Goal: Communication & Community: Answer question/provide support

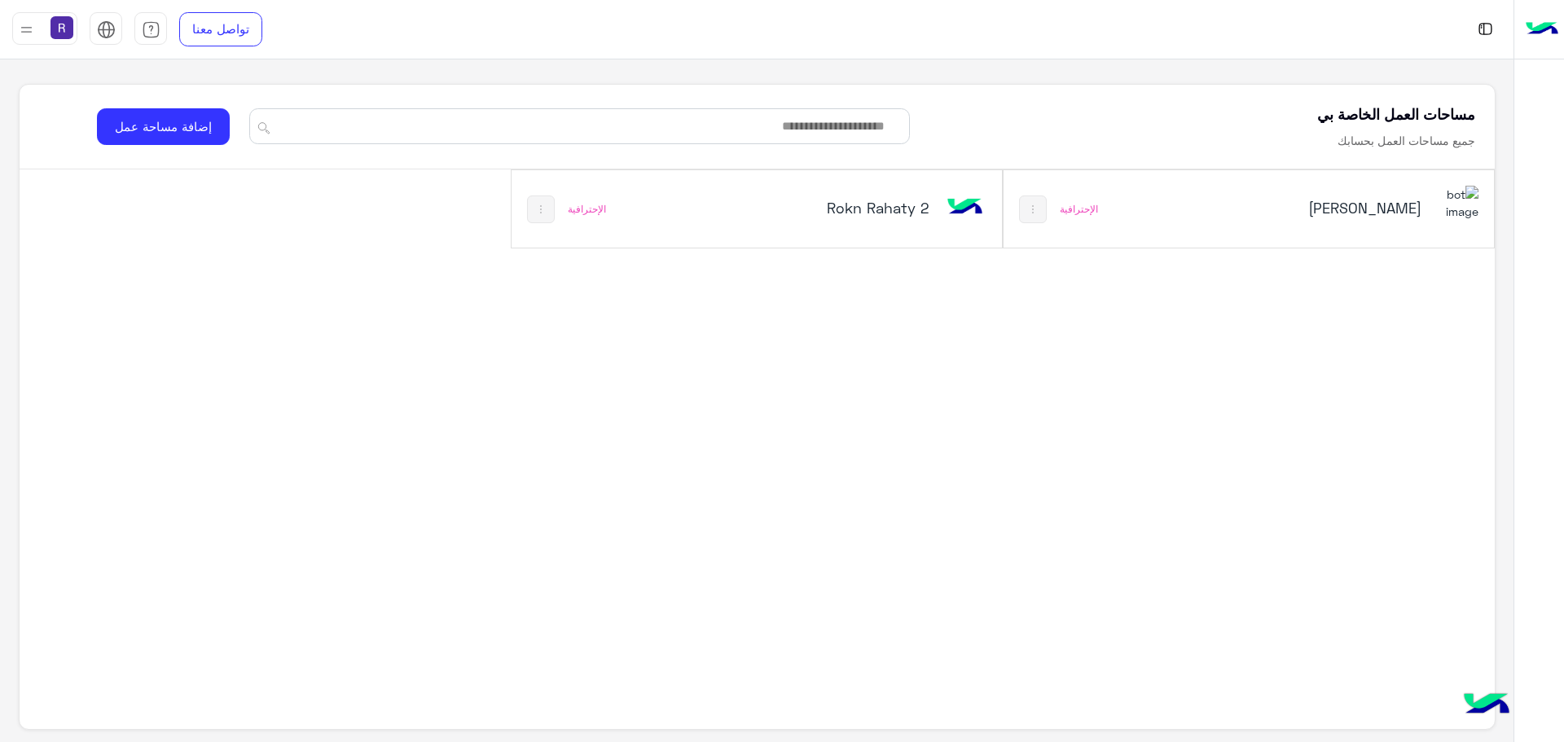
scroll to position [614, 0]
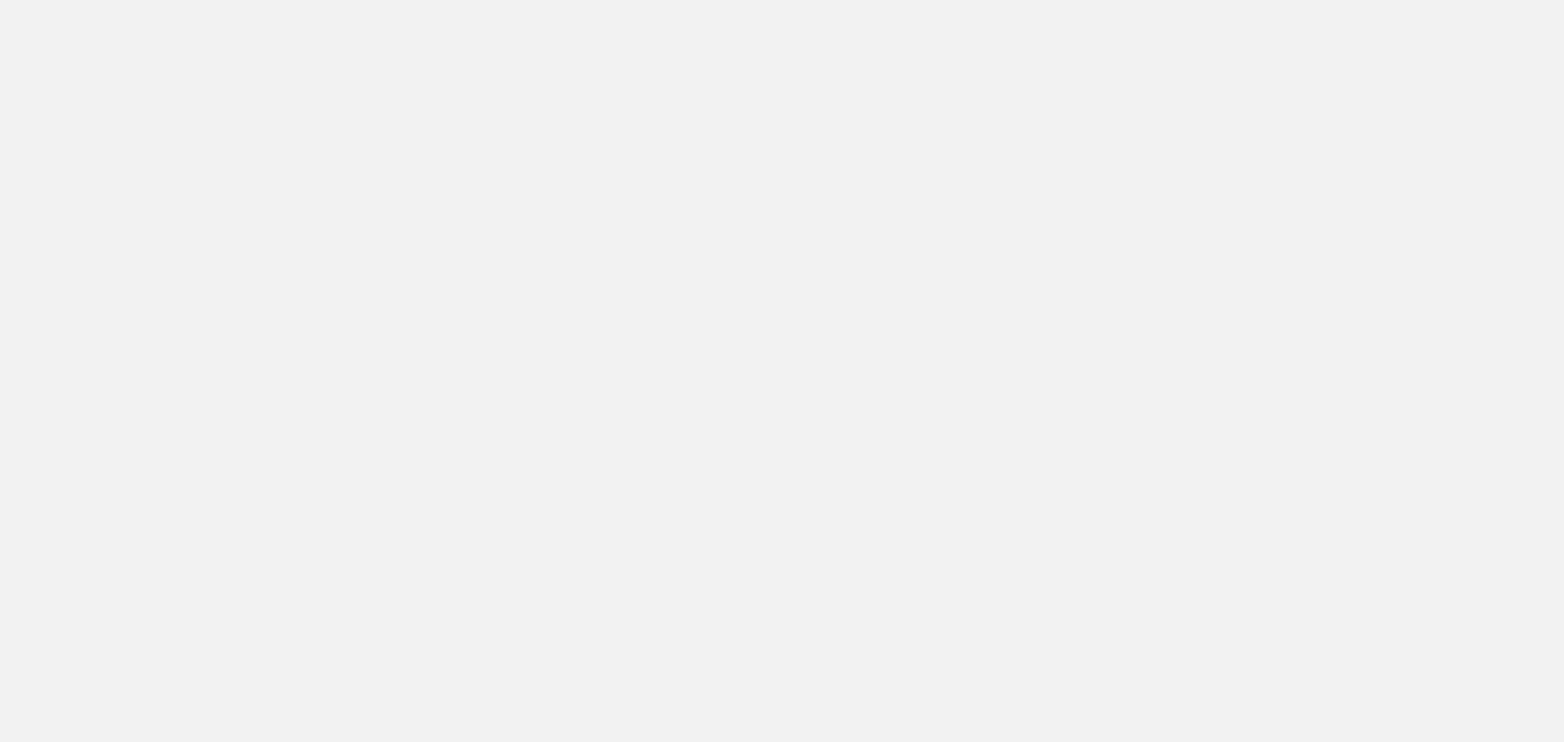
scroll to position [614, 0]
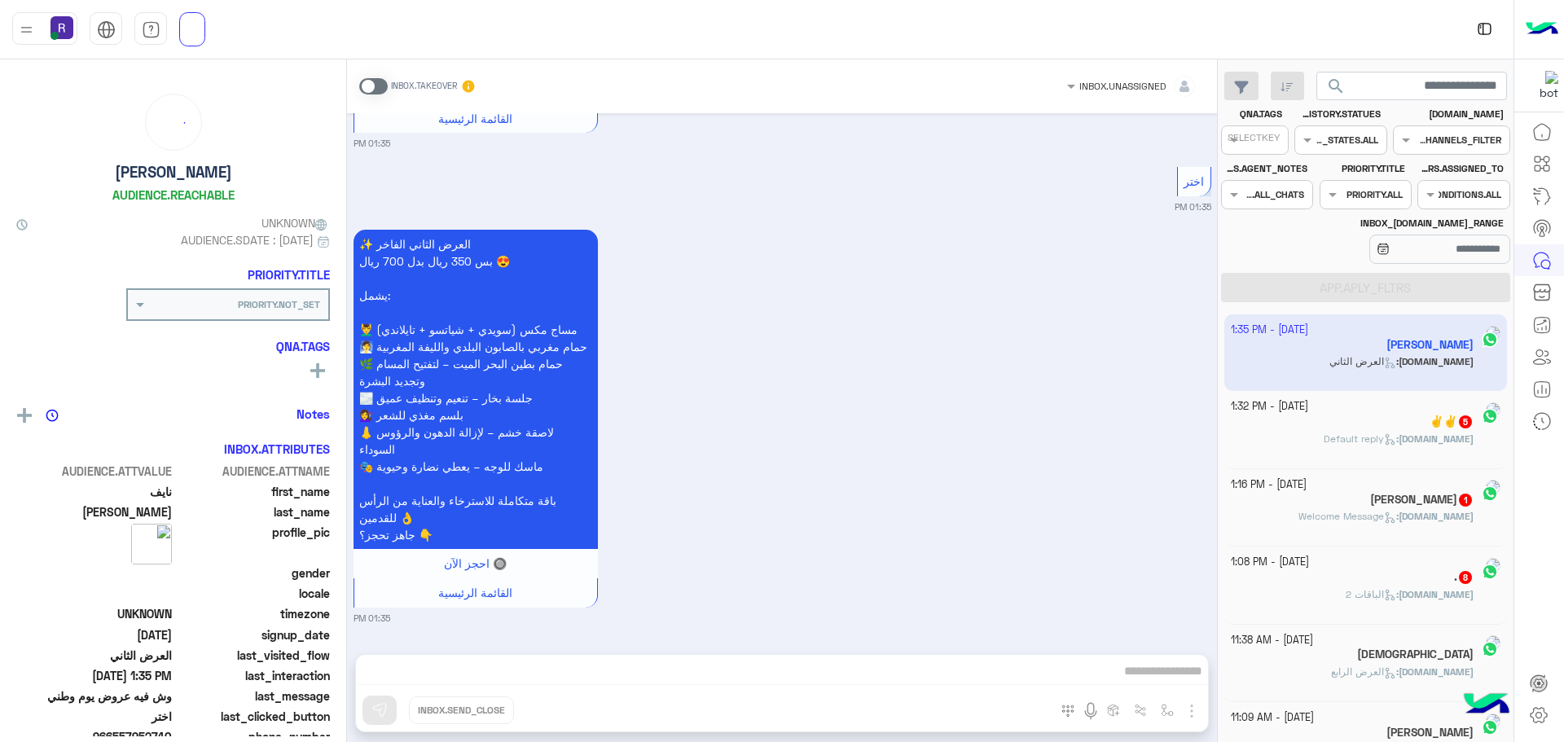
scroll to position [614, 0]
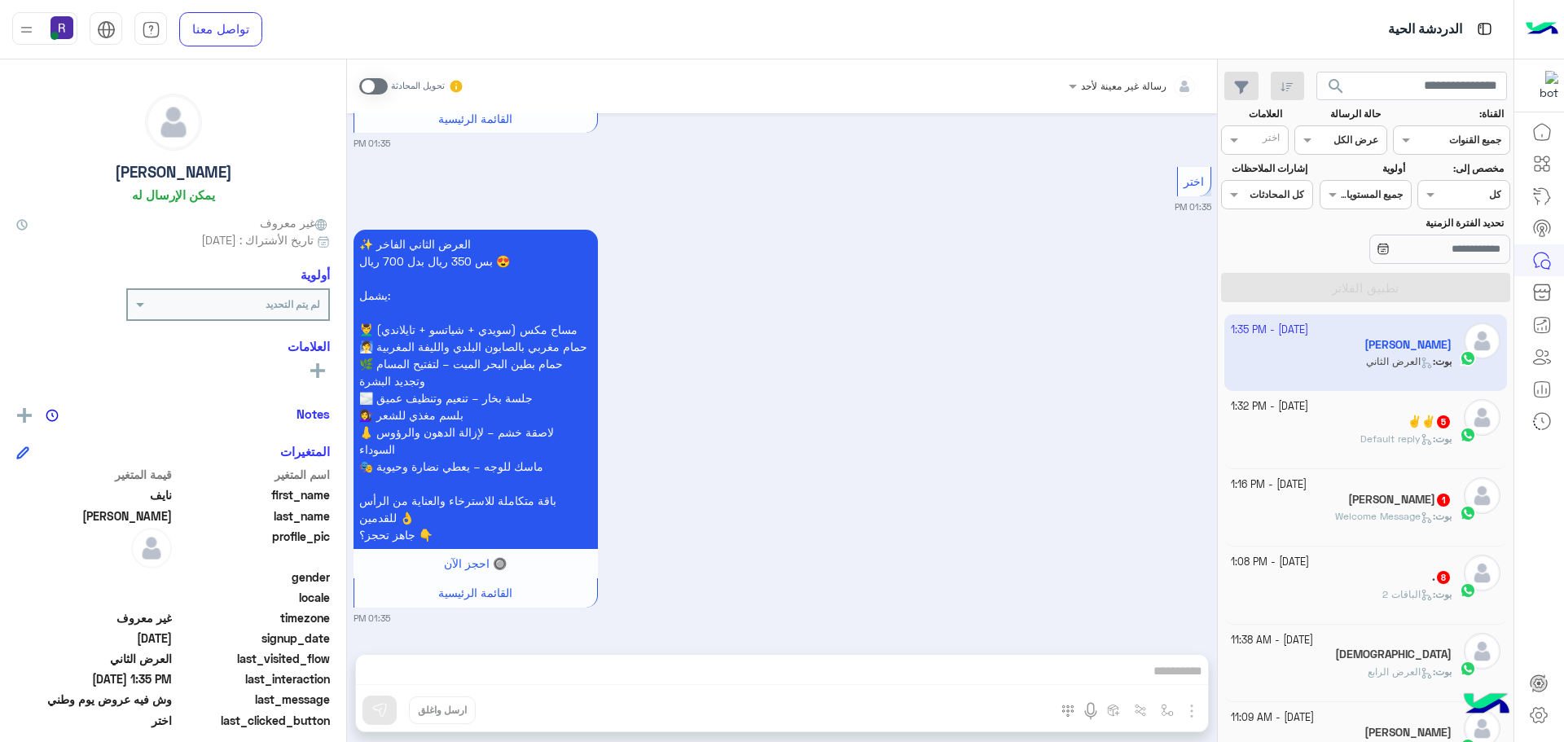
click at [1367, 596] on div "بوت : الباقات 2" at bounding box center [1342, 601] width 222 height 29
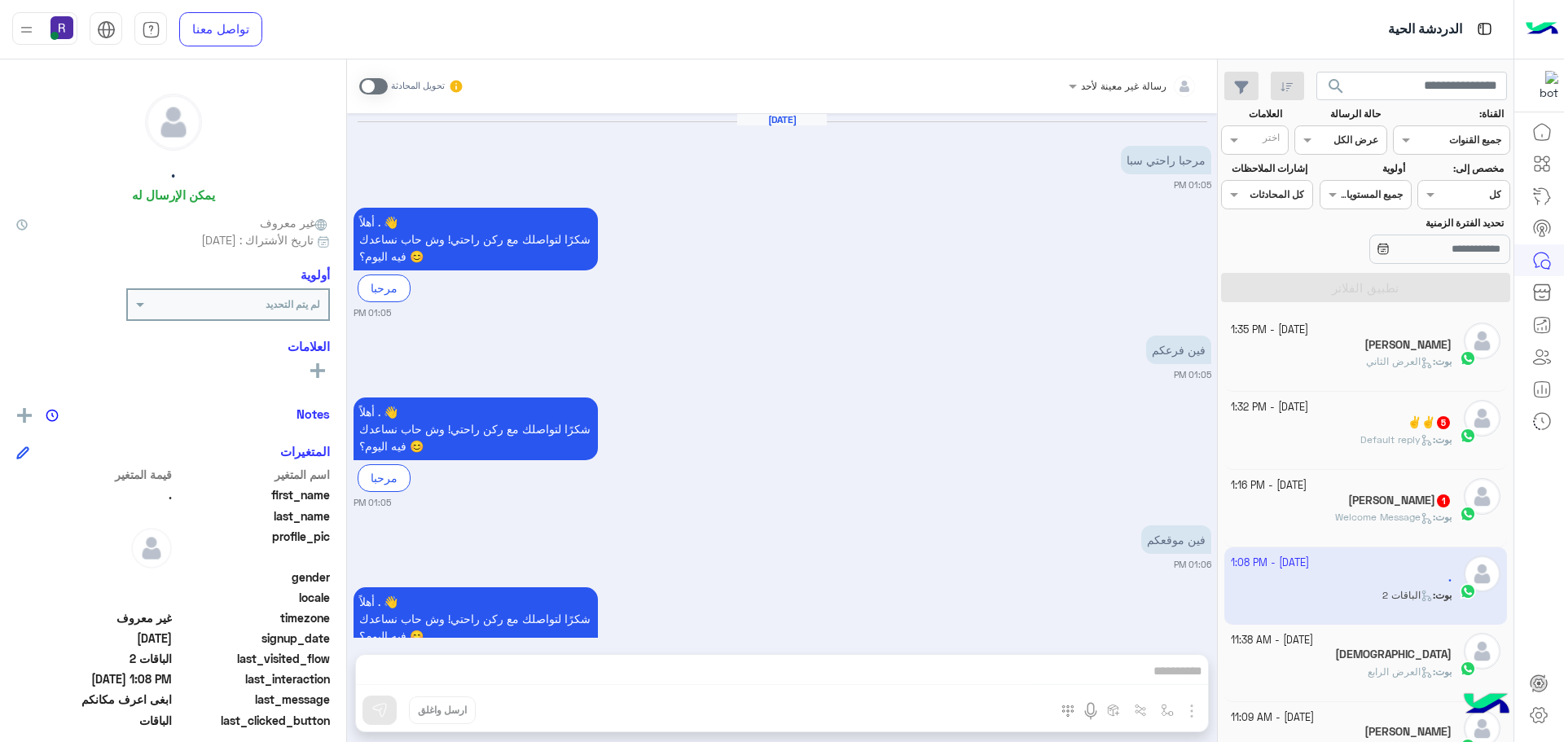
scroll to position [1324, 0]
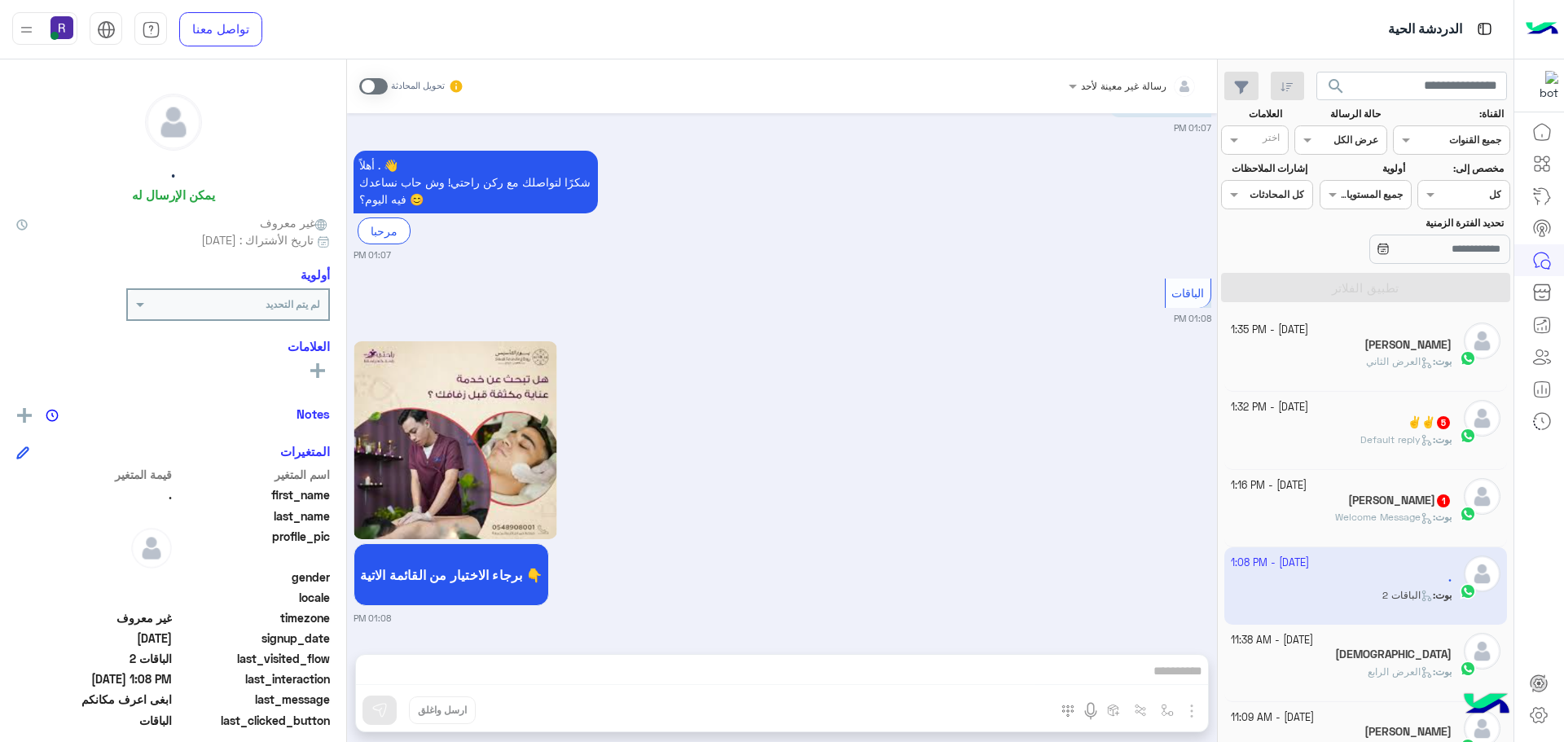
click at [377, 84] on span at bounding box center [373, 86] width 29 height 16
click at [379, 87] on span at bounding box center [373, 86] width 29 height 16
click at [380, 89] on span at bounding box center [373, 86] width 29 height 16
click at [1165, 708] on div "رسالة غير معينة لأحد تحويل المحادثة Oct 9, 2025 مرحبا راحتي سبا 01:05 PM أهلاً …" at bounding box center [782, 403] width 870 height 689
click at [379, 85] on span at bounding box center [373, 86] width 29 height 16
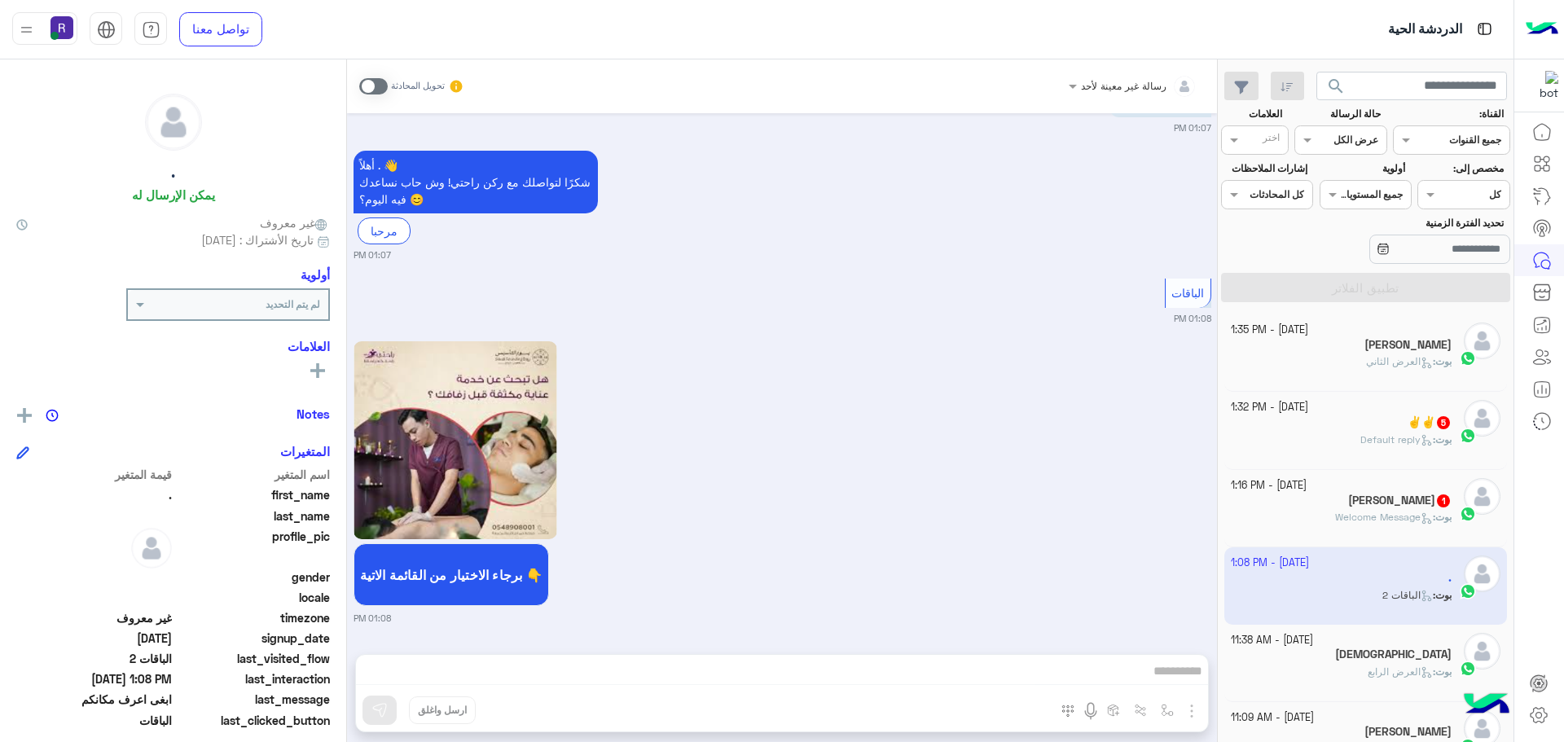
scroll to position [1408, 0]
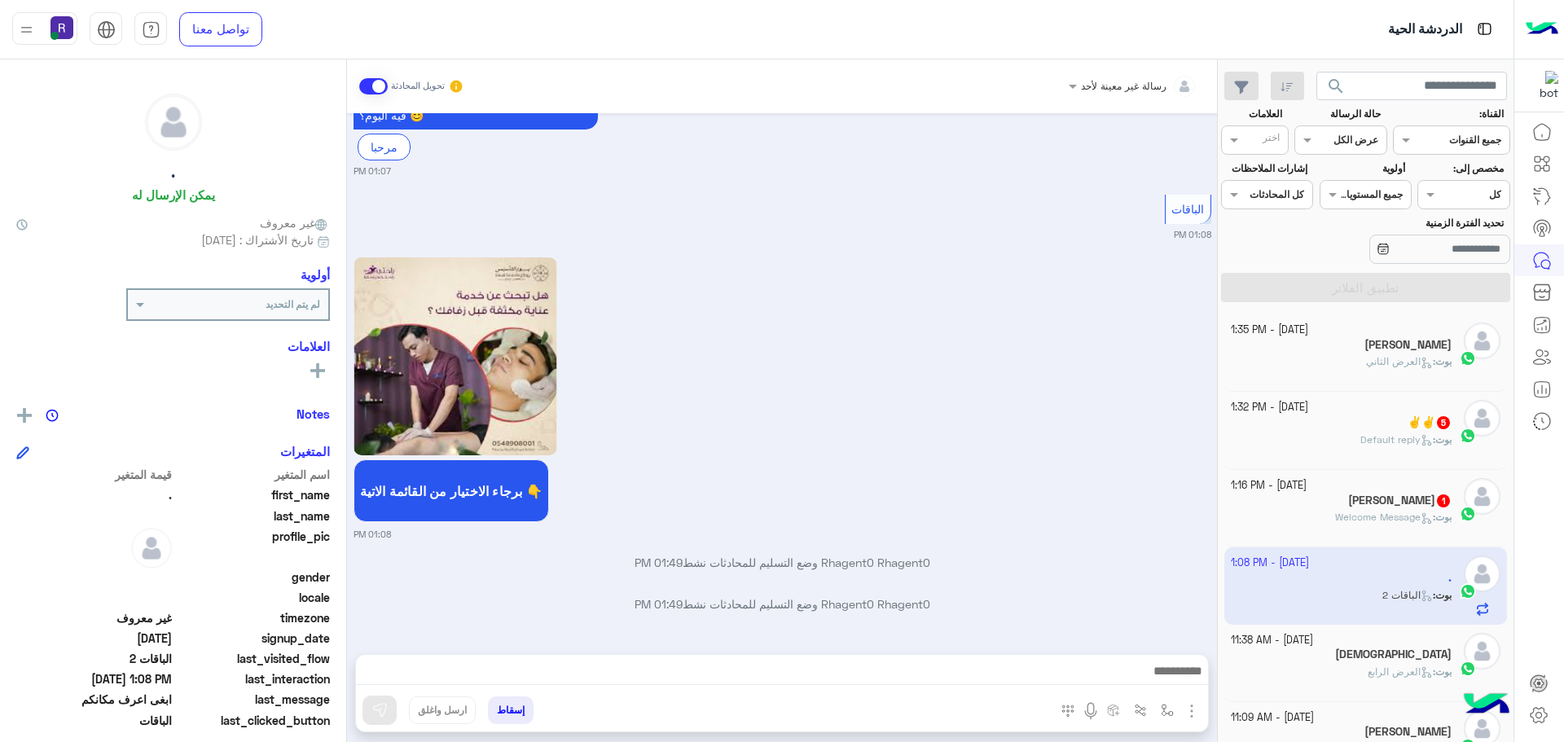
click at [845, 539] on small "01:08 PM" at bounding box center [782, 534] width 858 height 13
click at [1163, 713] on img "button" at bounding box center [1166, 710] width 13 height 13
click at [1143, 686] on div "أدخل اسم مجموعة الرسائل" at bounding box center [1110, 674] width 140 height 29
click at [1064, 462] on div "برجاء الاختيار من القائمة الاتية 👇 01:08 PM" at bounding box center [782, 396] width 858 height 287
click at [1191, 717] on img "button" at bounding box center [1192, 711] width 20 height 20
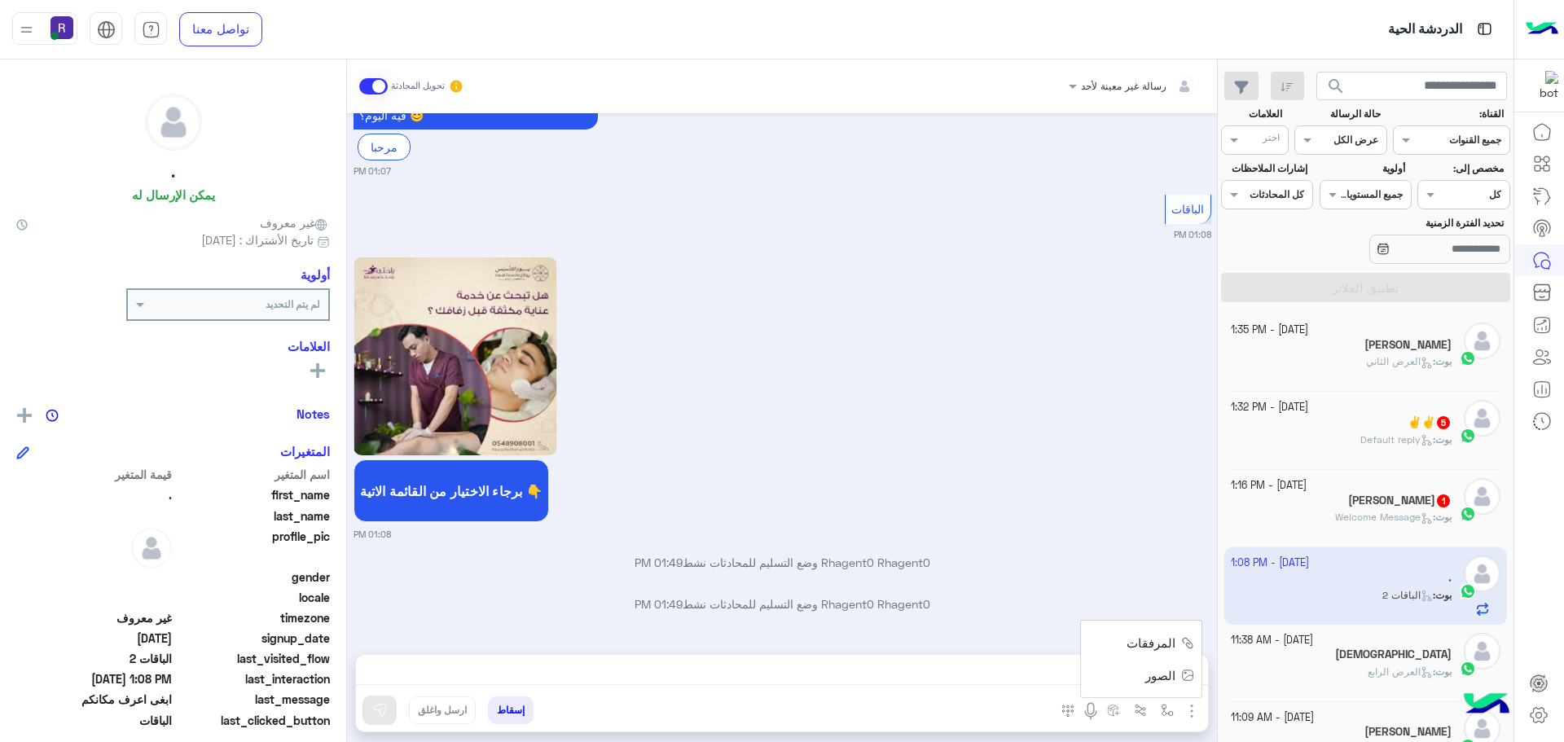
click at [1169, 677] on span "الصور" at bounding box center [1160, 675] width 30 height 19
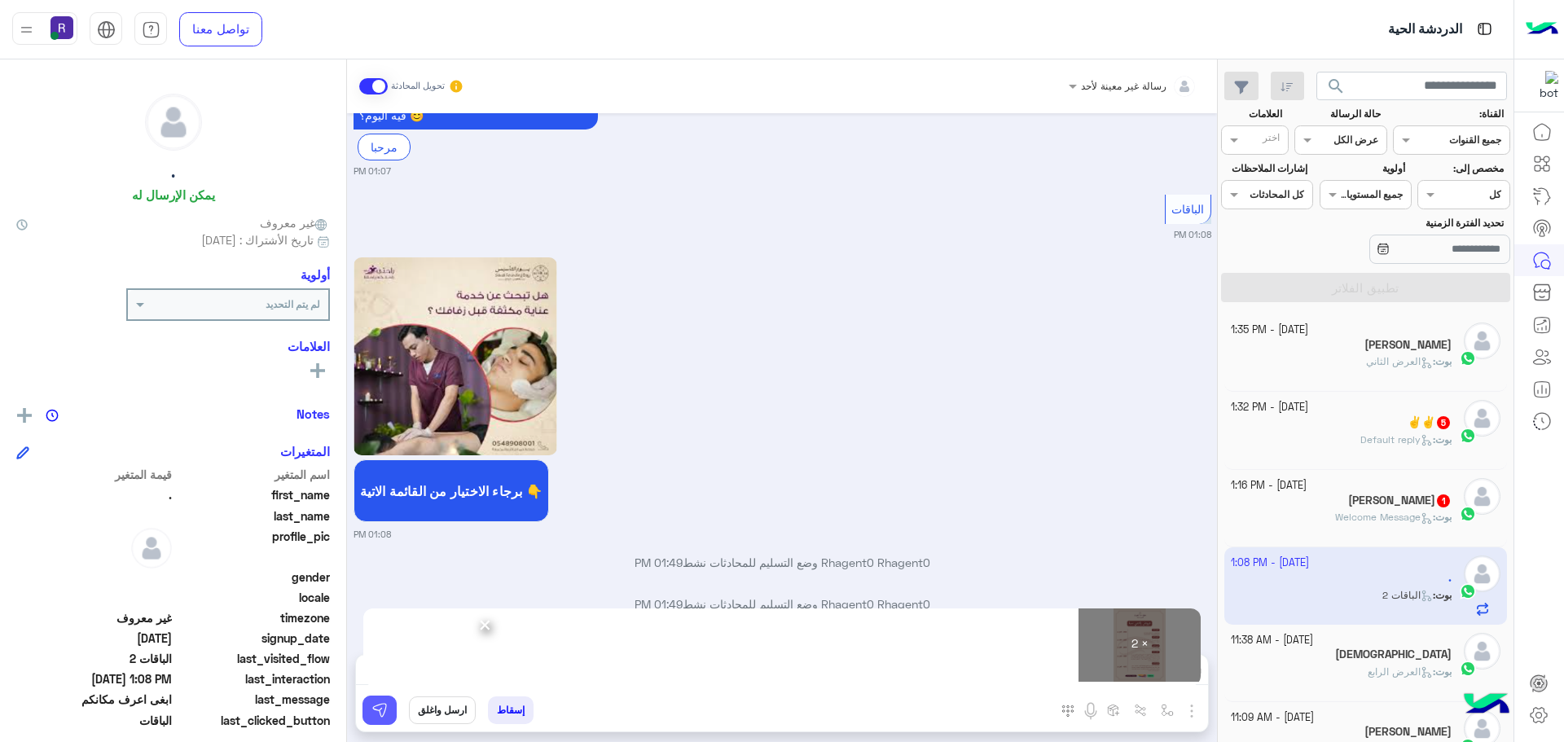
click at [379, 715] on img at bounding box center [379, 710] width 16 height 16
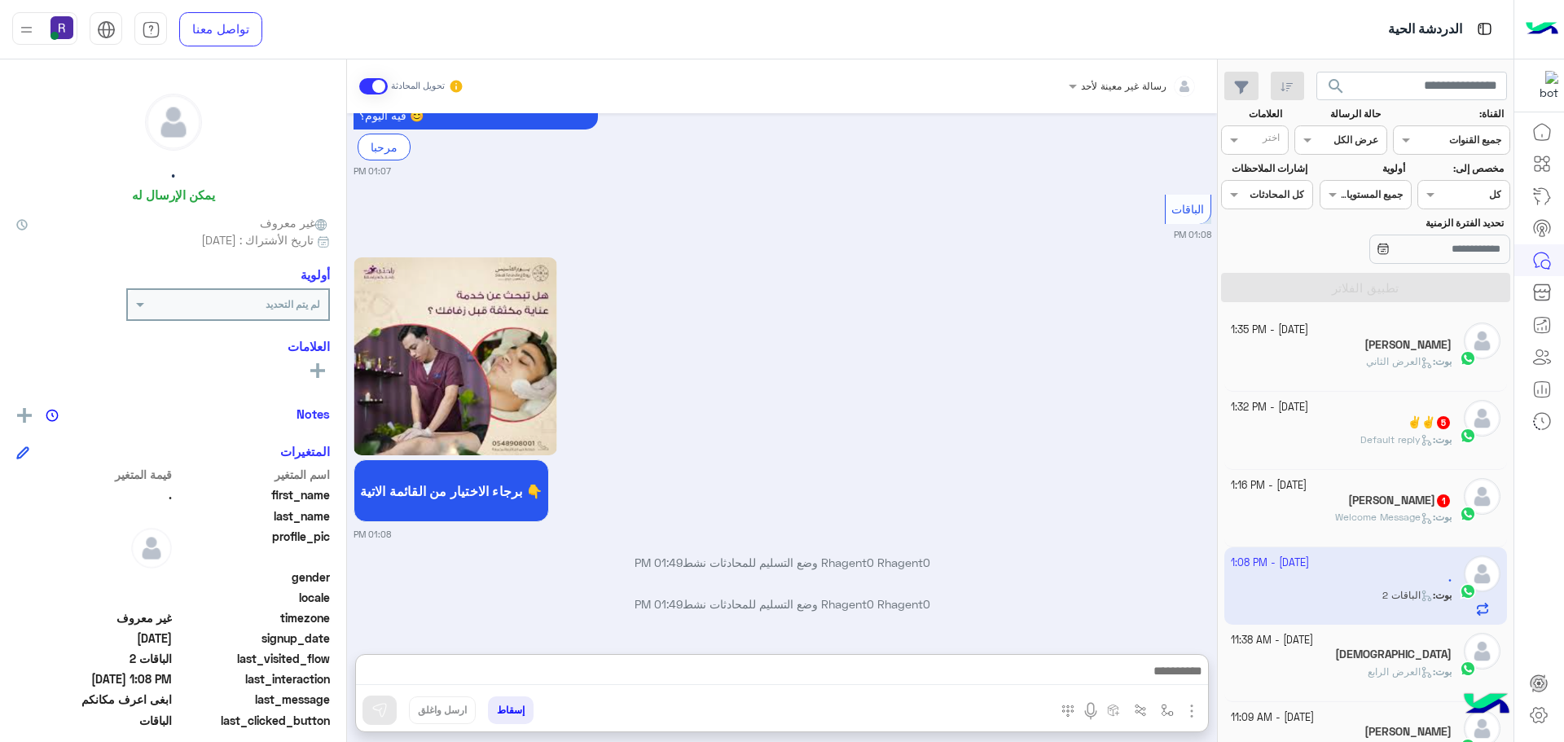
drag, startPoint x: 503, startPoint y: 667, endPoint x: 818, endPoint y: 459, distance: 377.4
click at [840, 393] on div "برجاء الاختيار من القائمة الاتية 👇 01:08 PM" at bounding box center [782, 396] width 858 height 287
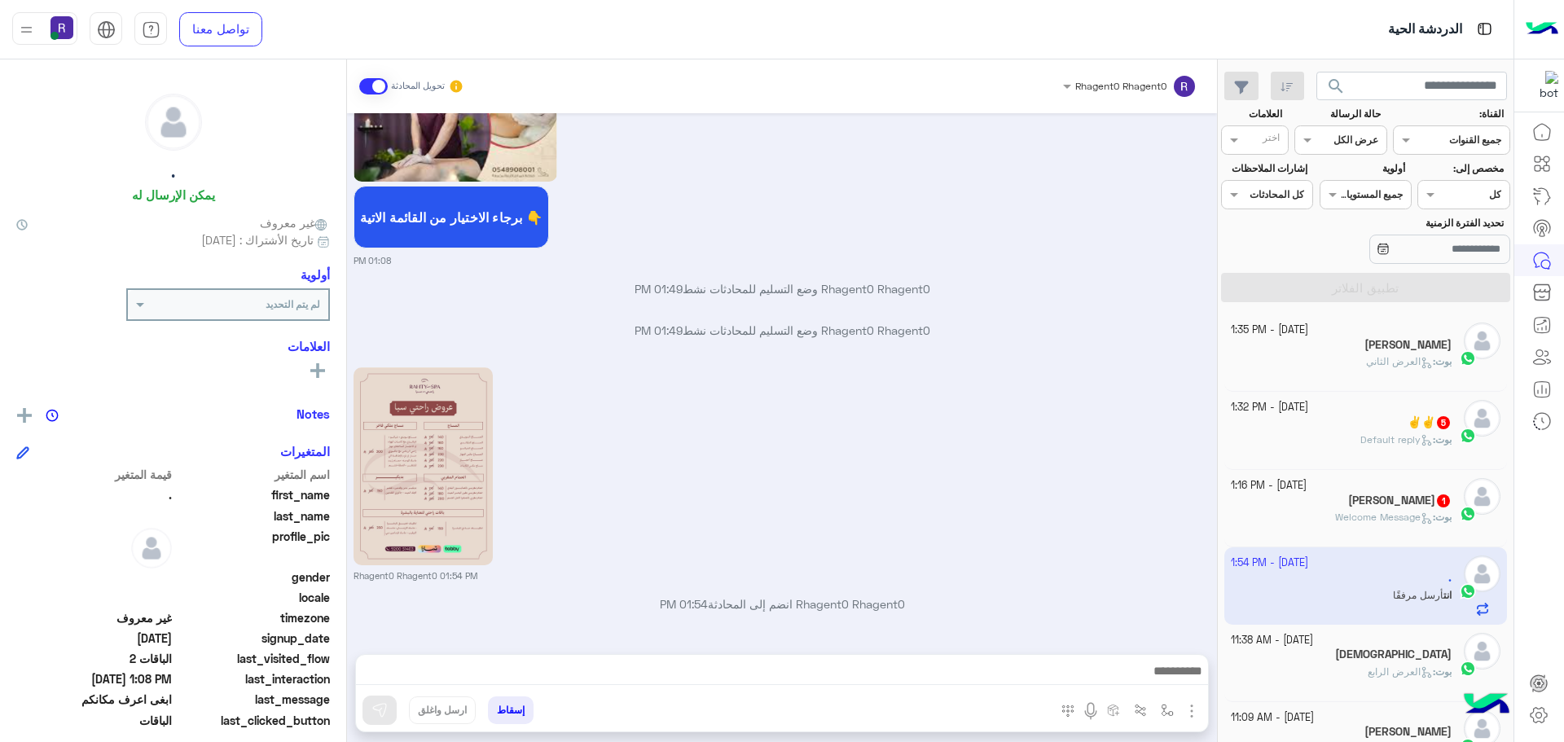
scroll to position [1913, 0]
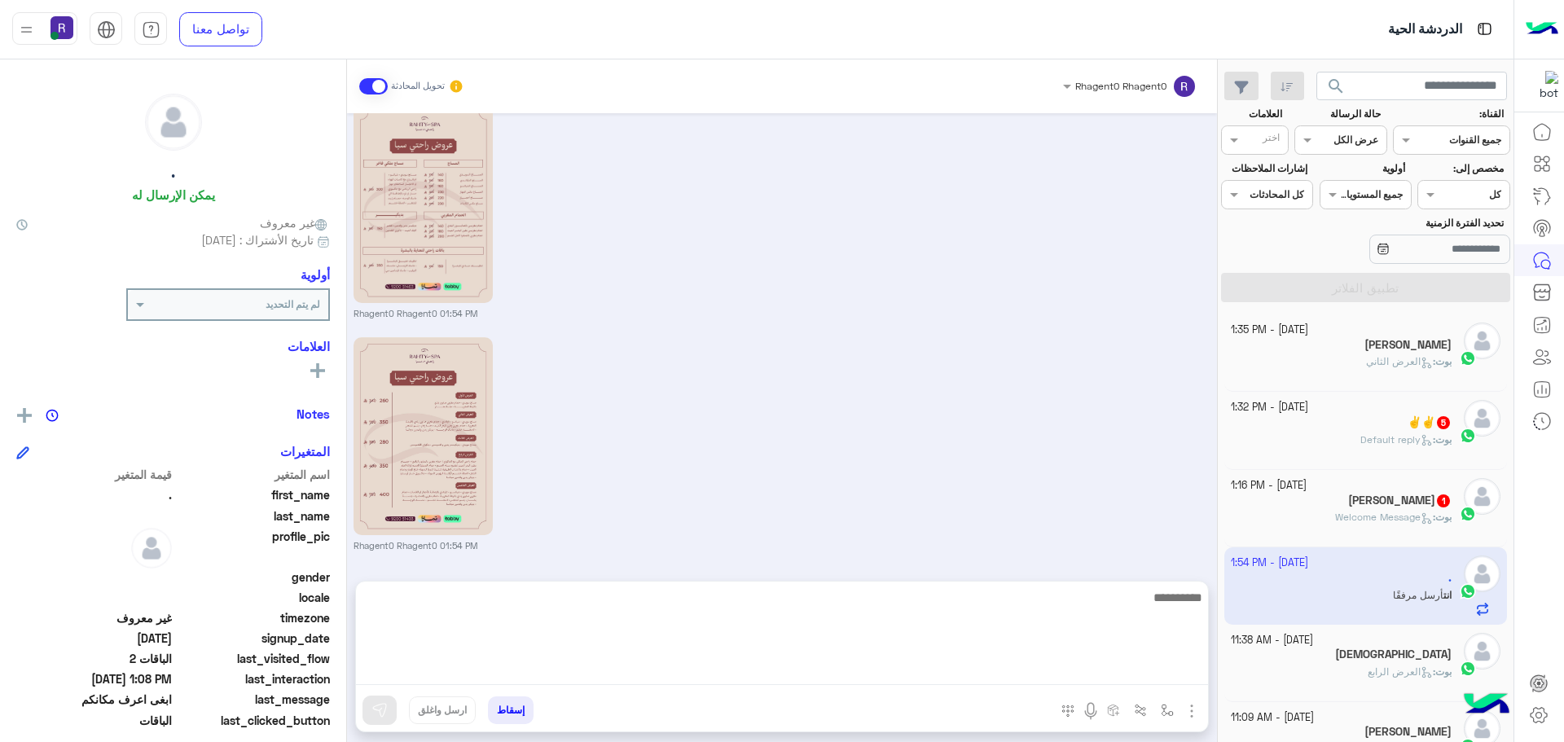
click at [729, 675] on textarea at bounding box center [782, 636] width 852 height 98
type textarea "**********"
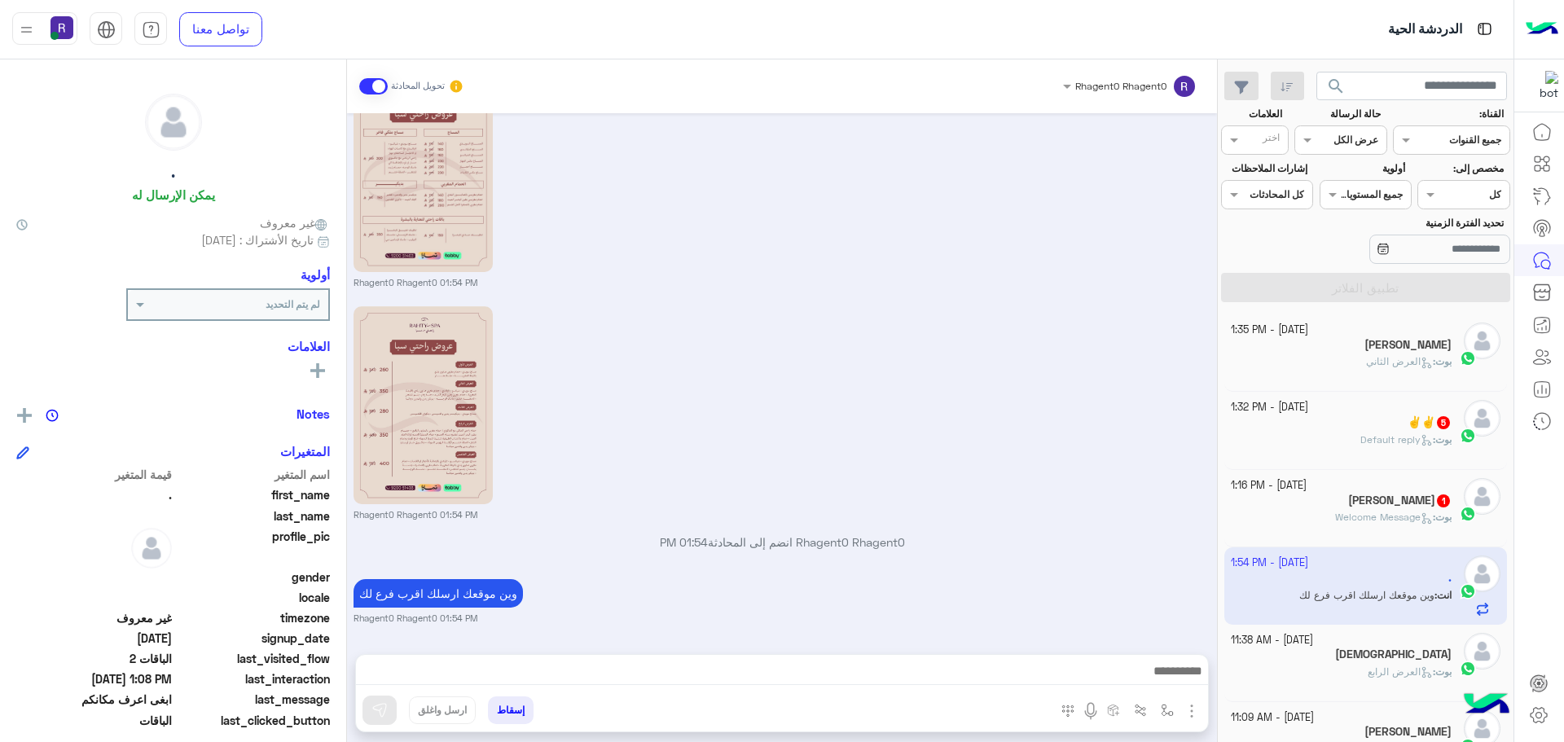
click at [1406, 511] on span "Welcome Message" at bounding box center [1384, 517] width 98 height 12
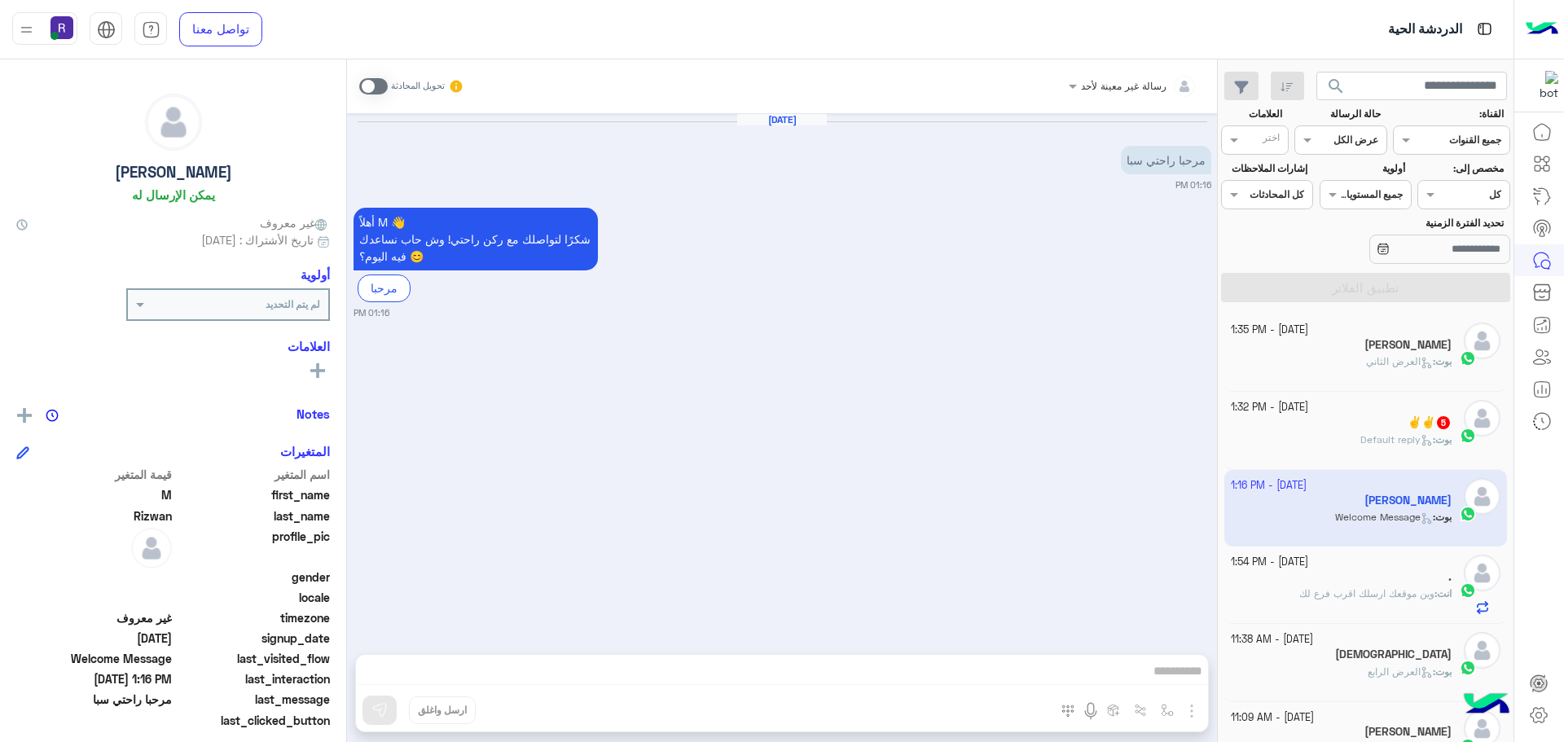
click at [383, 90] on span at bounding box center [373, 86] width 29 height 16
click at [1191, 711] on img "button" at bounding box center [1192, 711] width 20 height 20
click at [1180, 683] on button "الصور" at bounding box center [1166, 675] width 69 height 33
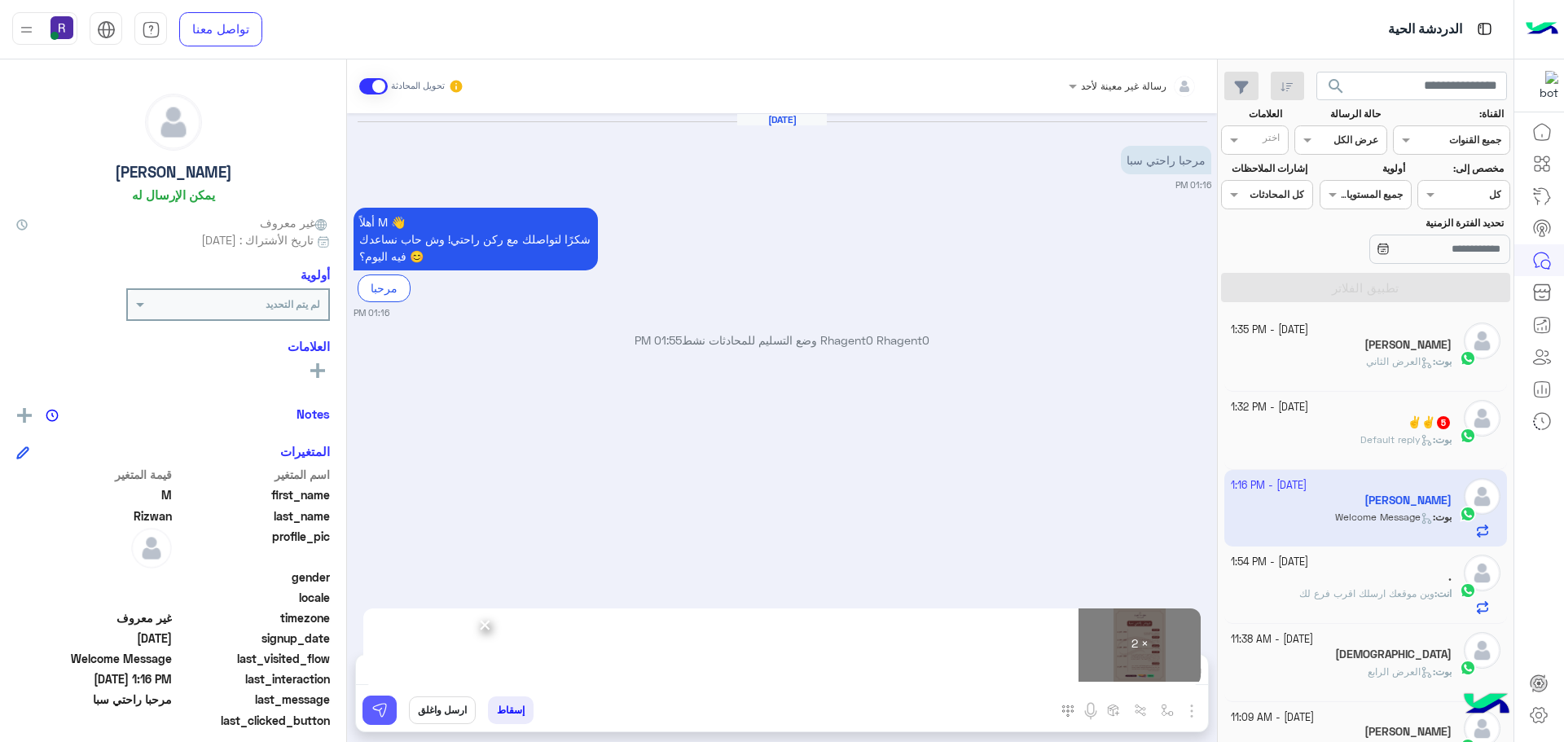
click at [384, 715] on img at bounding box center [379, 710] width 16 height 16
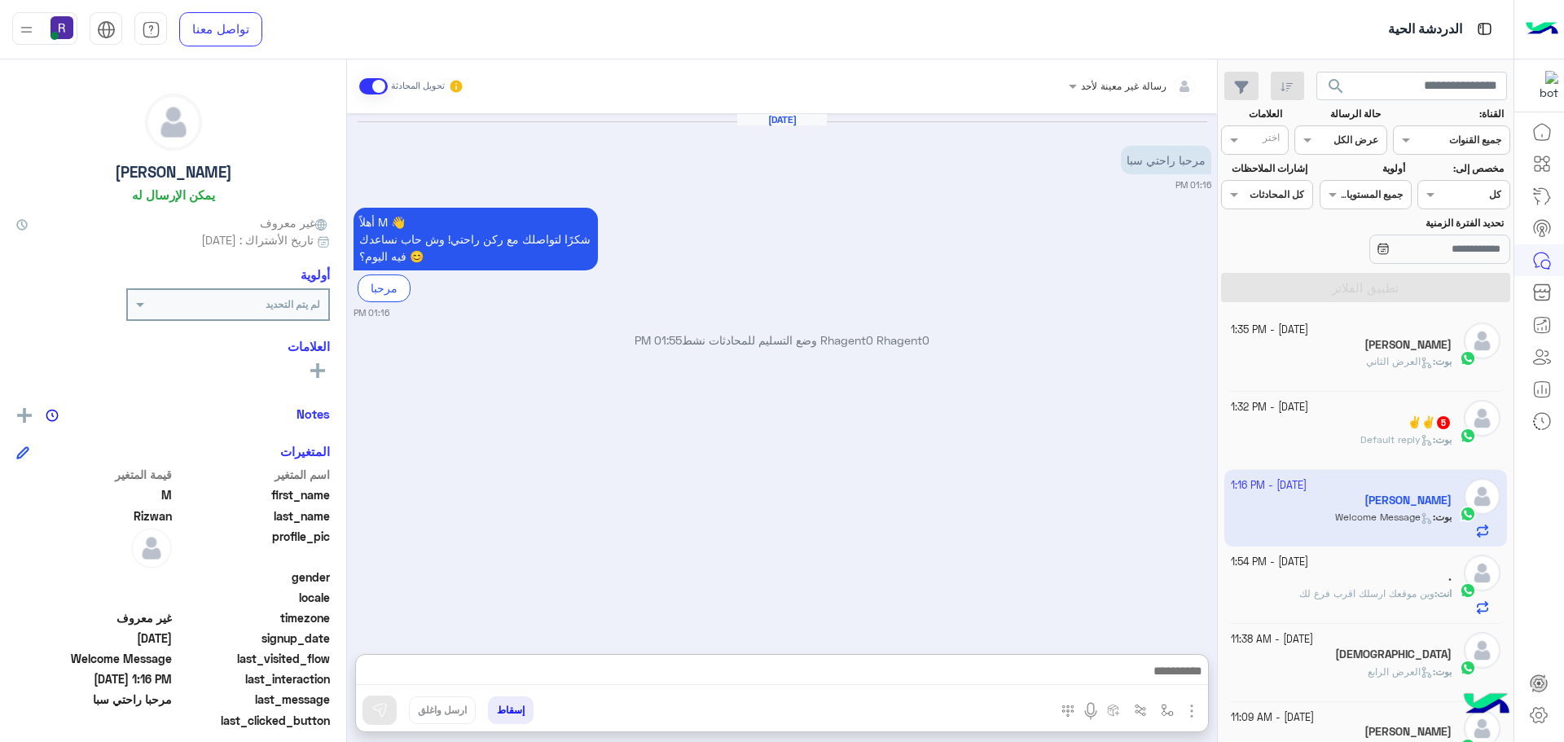
drag, startPoint x: 546, startPoint y: 673, endPoint x: 858, endPoint y: 475, distance: 368.7
click at [758, 466] on div "Oct 9, 2025 مرحبا راحتي سبا 01:16 PM أهلاً M 👋 شكرًا لتواصلك مع ركن راحتي! وش ح…" at bounding box center [782, 375] width 870 height 524
click at [1361, 418] on div "✌️✌️ 5" at bounding box center [1342, 423] width 222 height 17
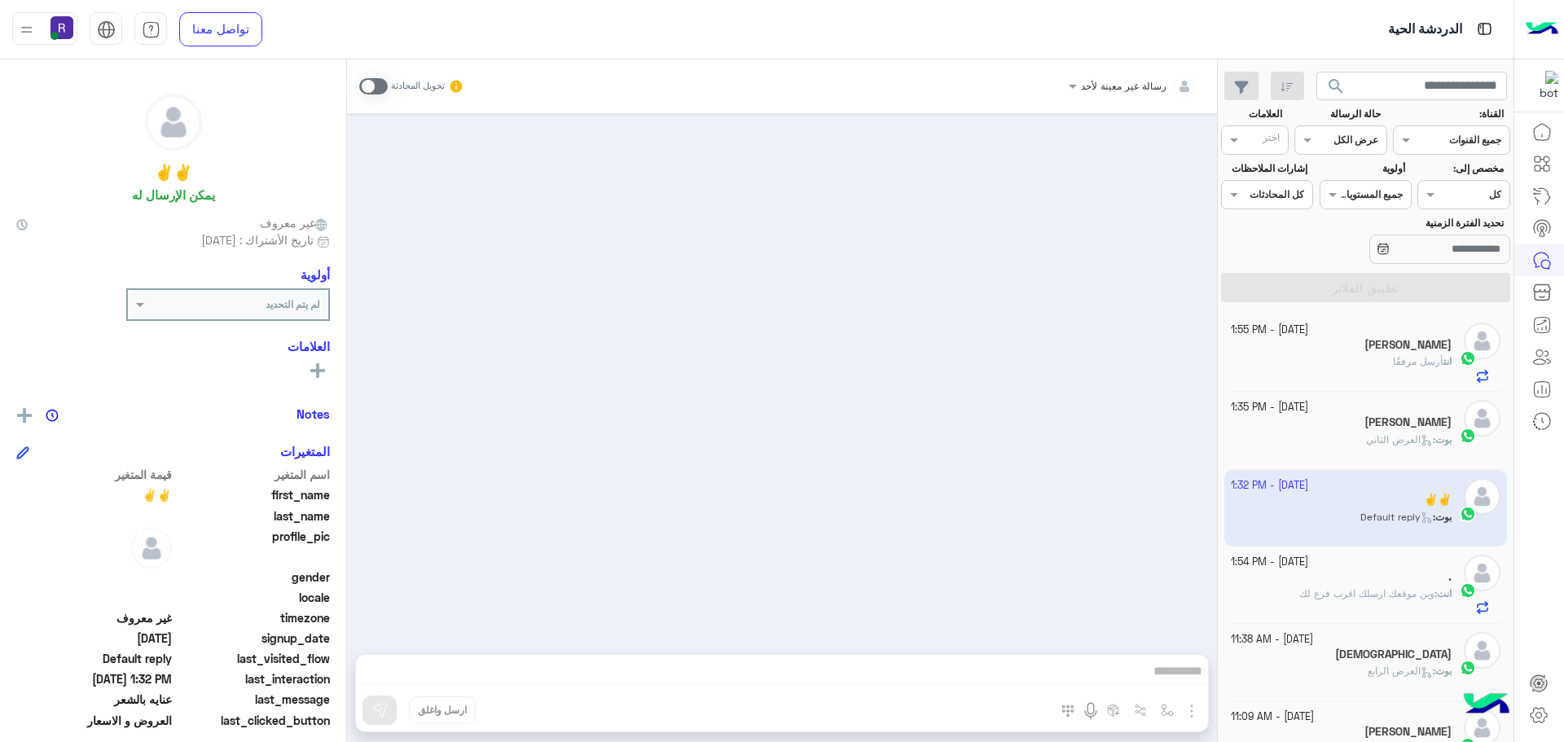
click at [380, 82] on span at bounding box center [373, 86] width 29 height 16
click at [1057, 401] on div "Oct 9, 2025 Rhagent0 Rhagent0 وضع التسليم للمحادثات نشط 01:55 PM" at bounding box center [782, 375] width 870 height 524
click at [1412, 591] on span "وين موقعك ارسلك اقرب فرع لك" at bounding box center [1366, 593] width 135 height 12
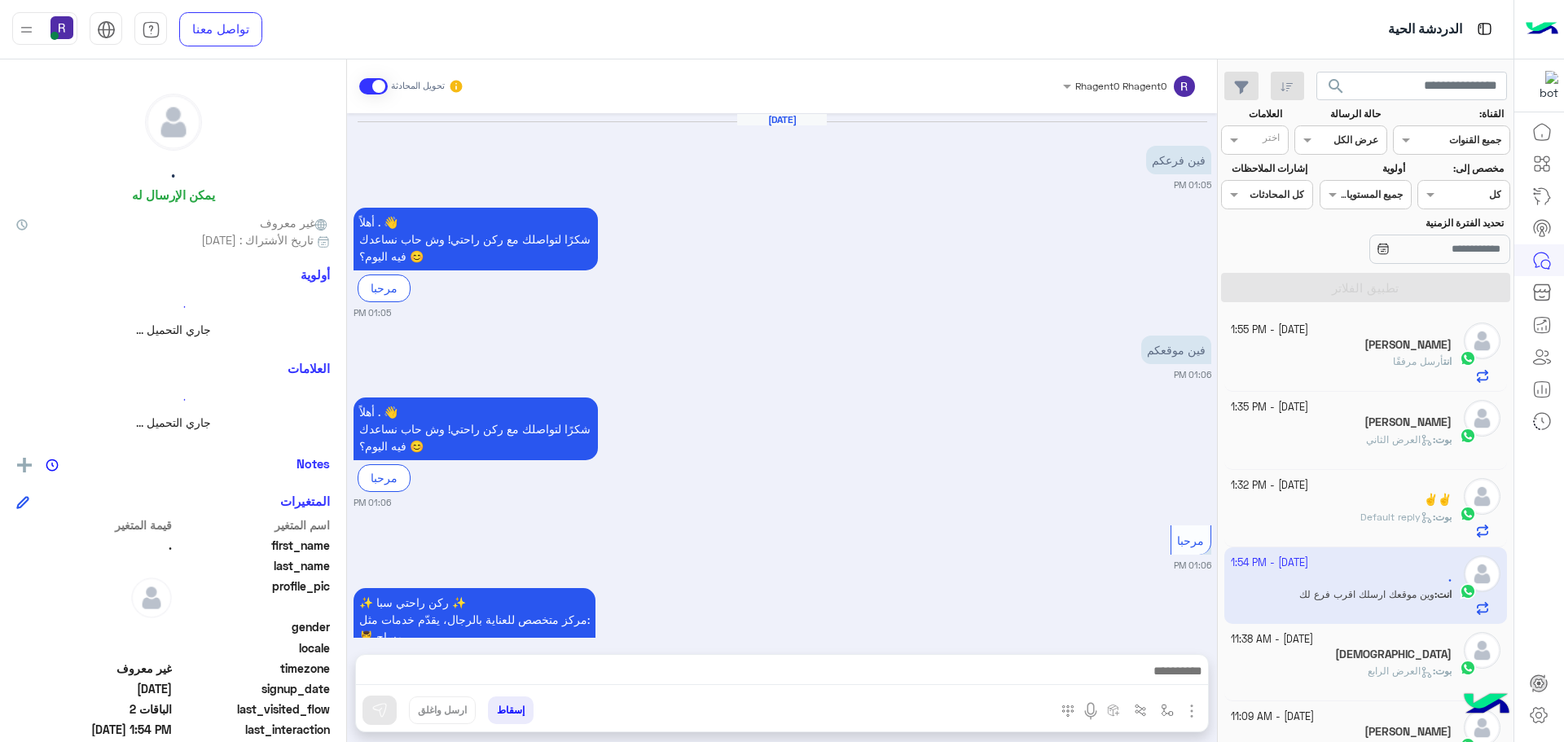
scroll to position [1785, 0]
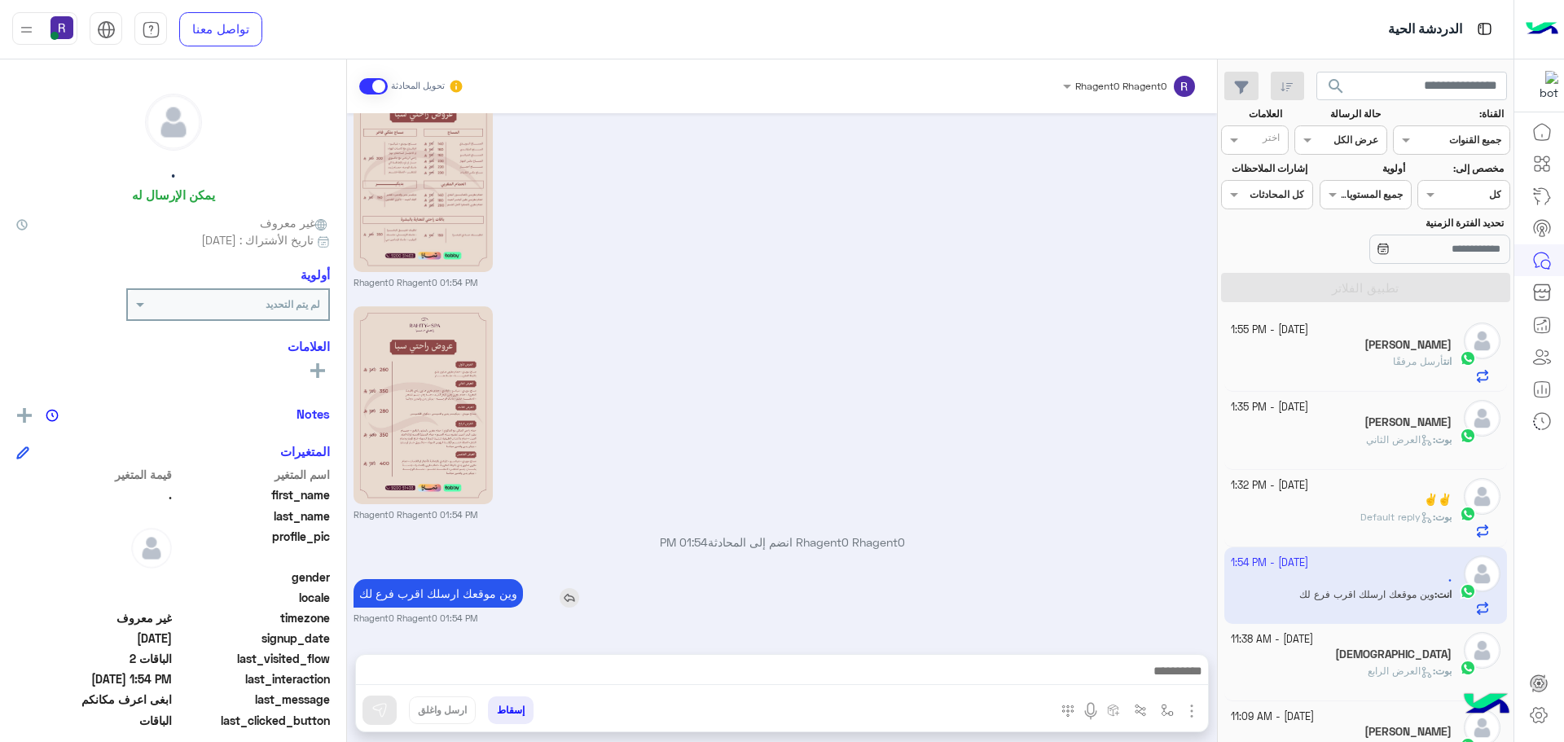
click at [493, 598] on p "وين موقعك ارسلك اقرب فرع لك" at bounding box center [437, 593] width 169 height 29
type textarea "*****"
click at [493, 598] on p "وين موقعك ارسلك اقرب فرع لك" at bounding box center [437, 593] width 169 height 29
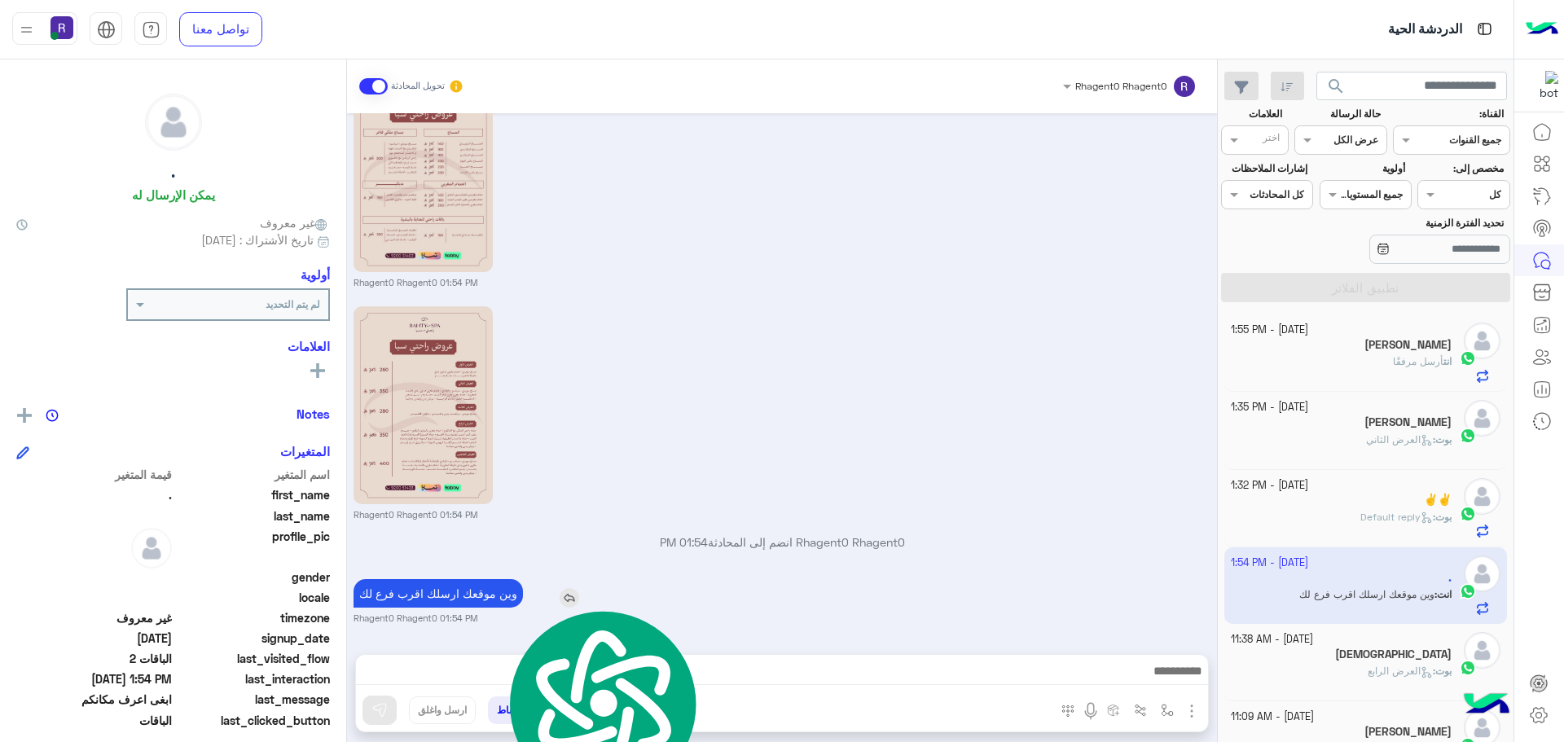
click at [493, 598] on p "وين موقعك ارسلك اقرب فرع لك" at bounding box center [437, 593] width 169 height 29
copy app-msgs-text
click at [1389, 516] on span "Default reply" at bounding box center [1396, 517] width 72 height 12
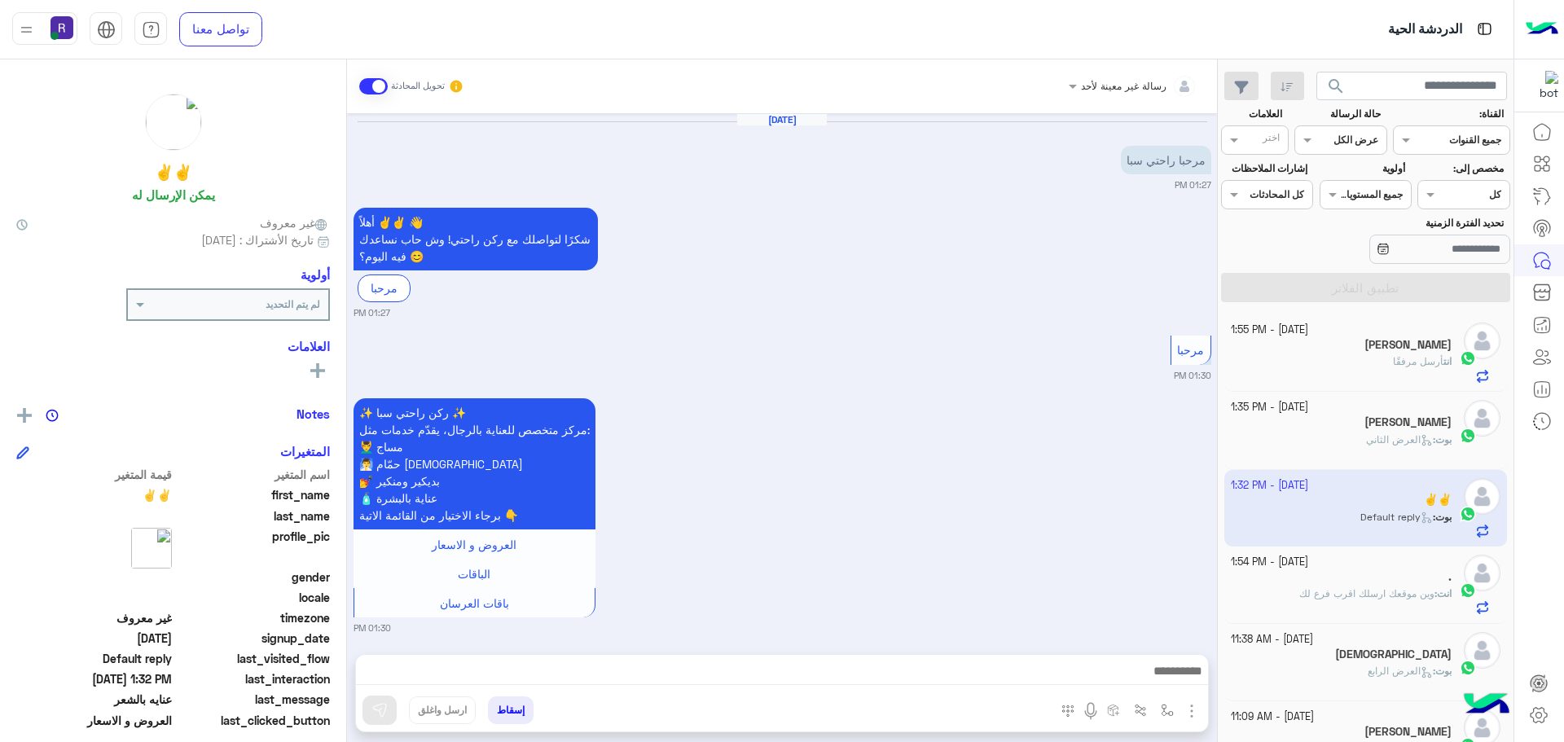
scroll to position [608, 0]
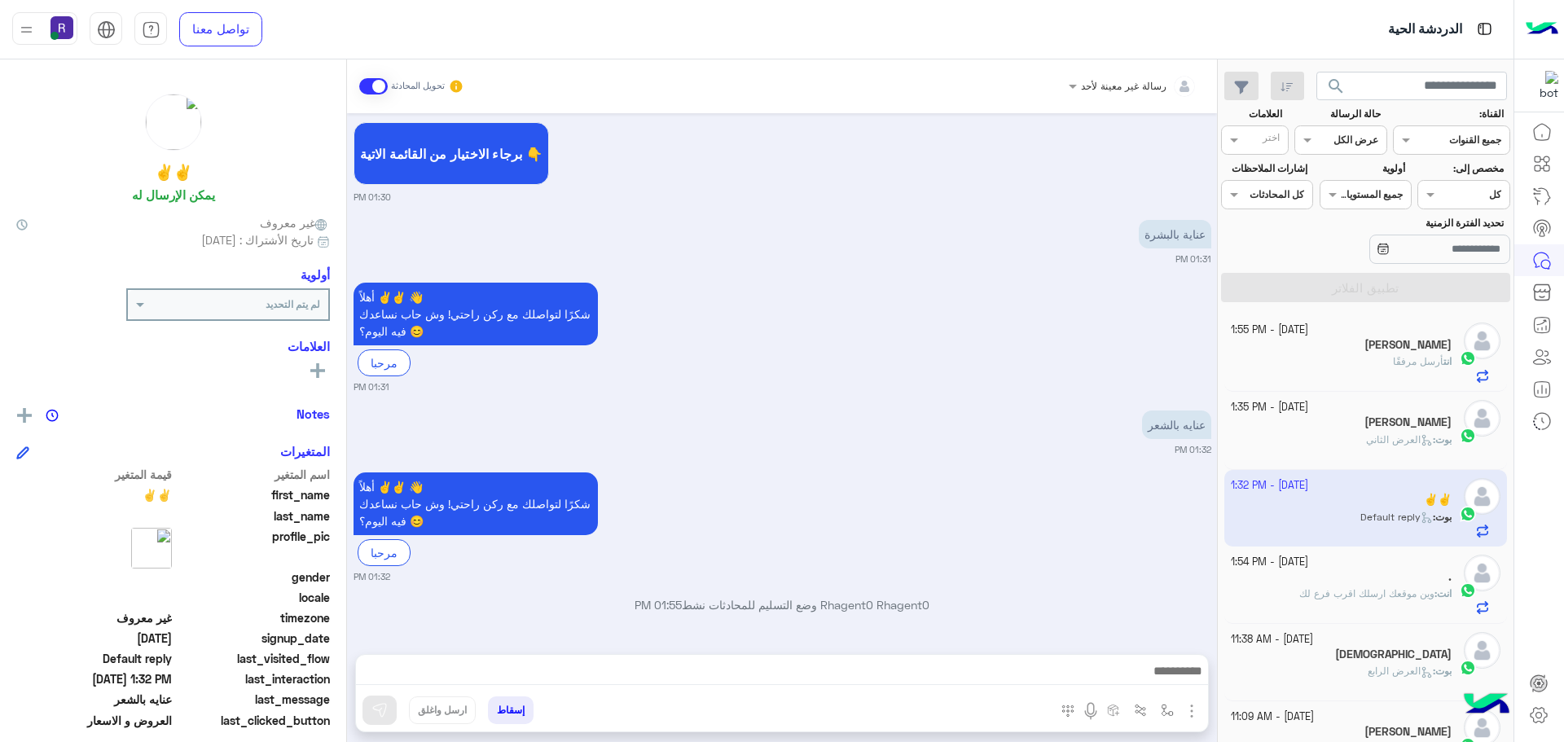
click at [1188, 707] on img "button" at bounding box center [1192, 711] width 20 height 20
click at [1181, 682] on img at bounding box center [1187, 675] width 13 height 19
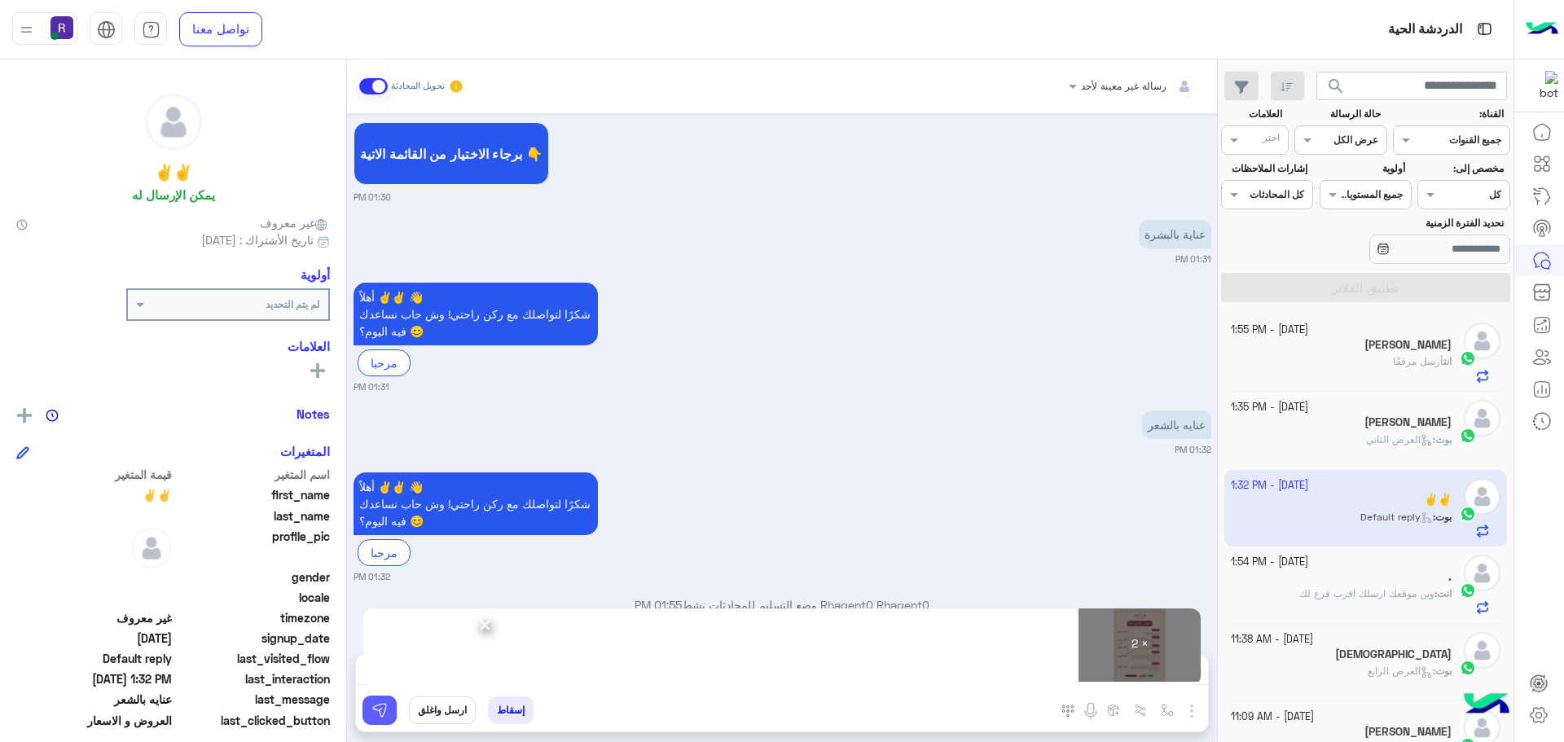
click at [385, 707] on img at bounding box center [379, 710] width 16 height 16
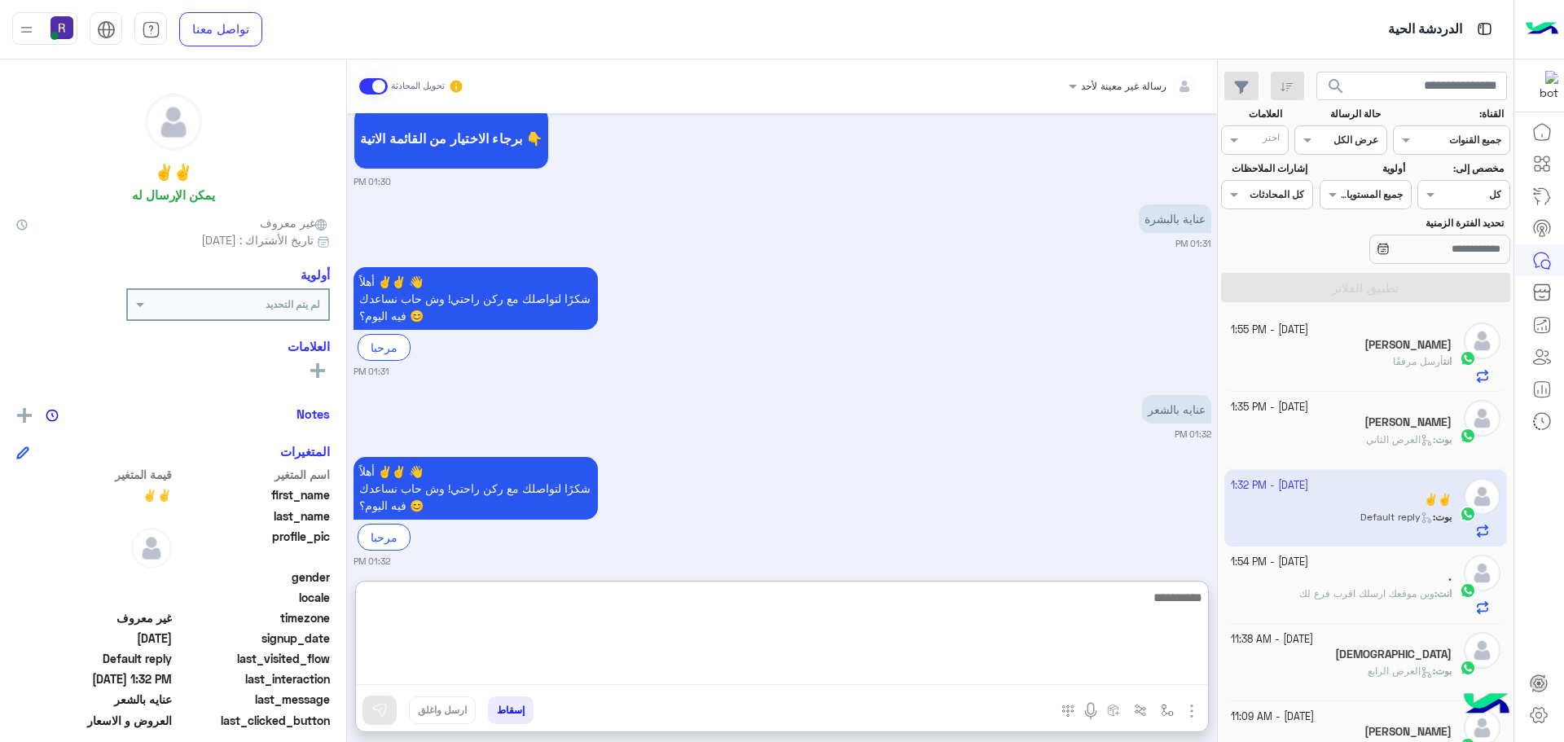
paste textarea "**********"
type textarea "**********"
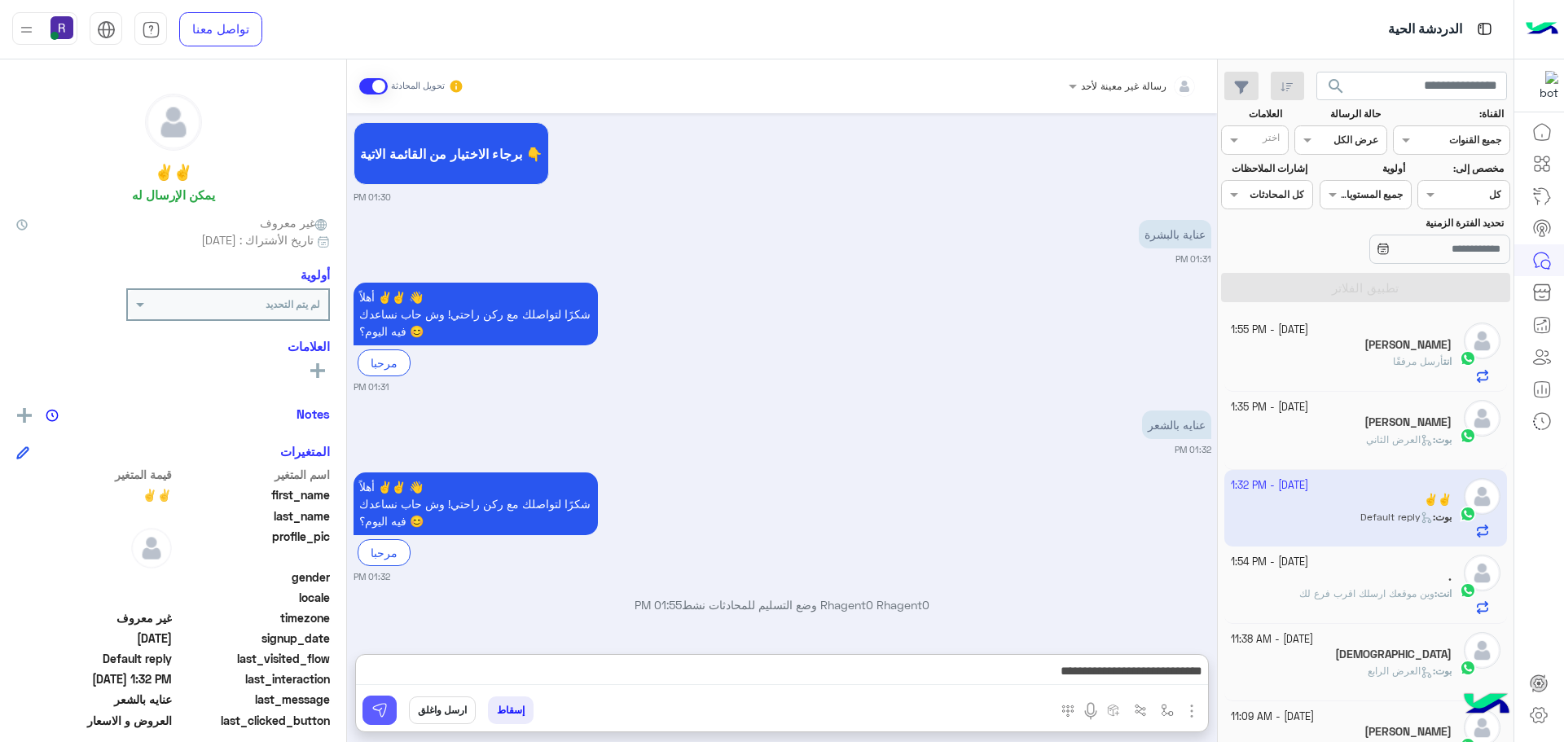
click at [388, 708] on button at bounding box center [379, 709] width 34 height 29
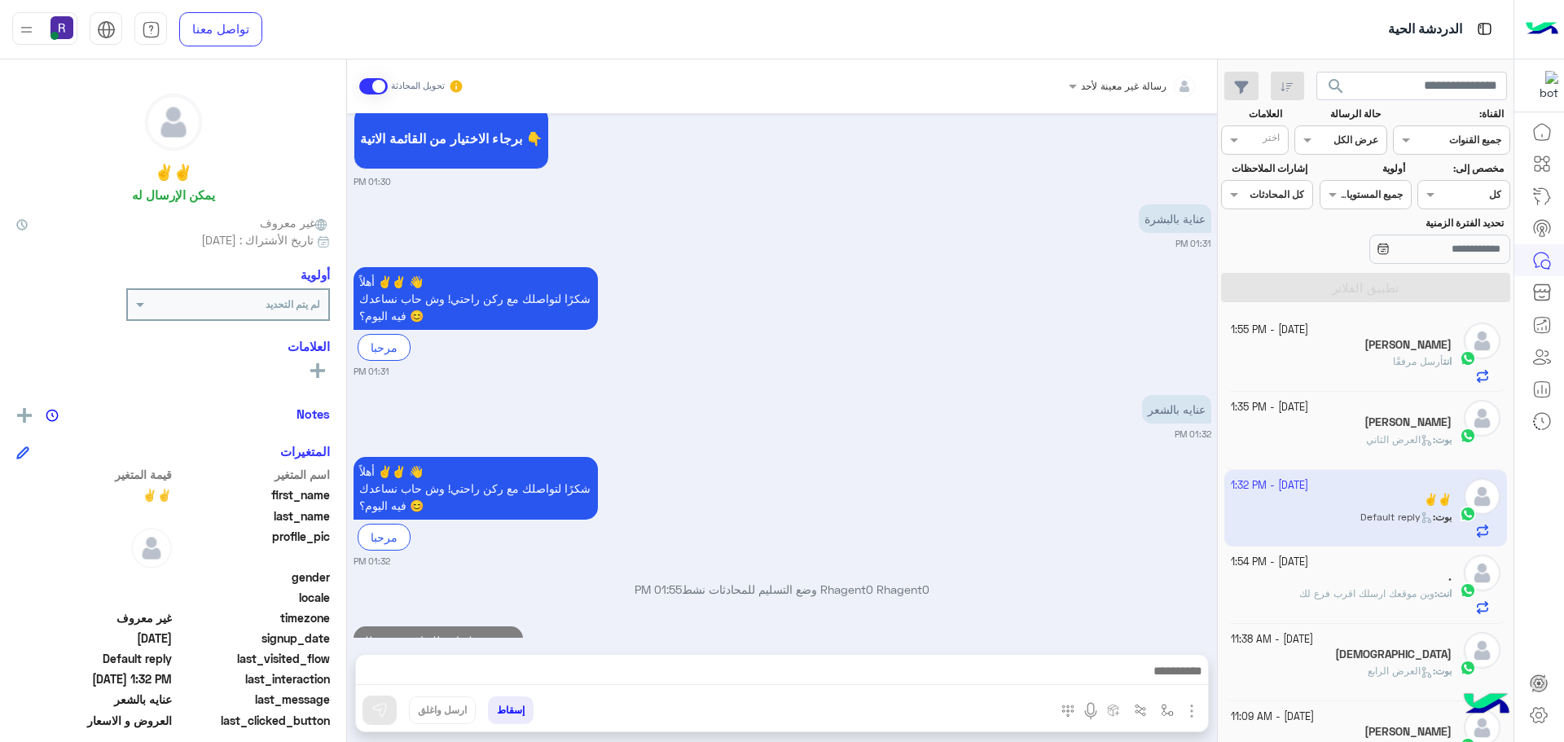
scroll to position [670, 0]
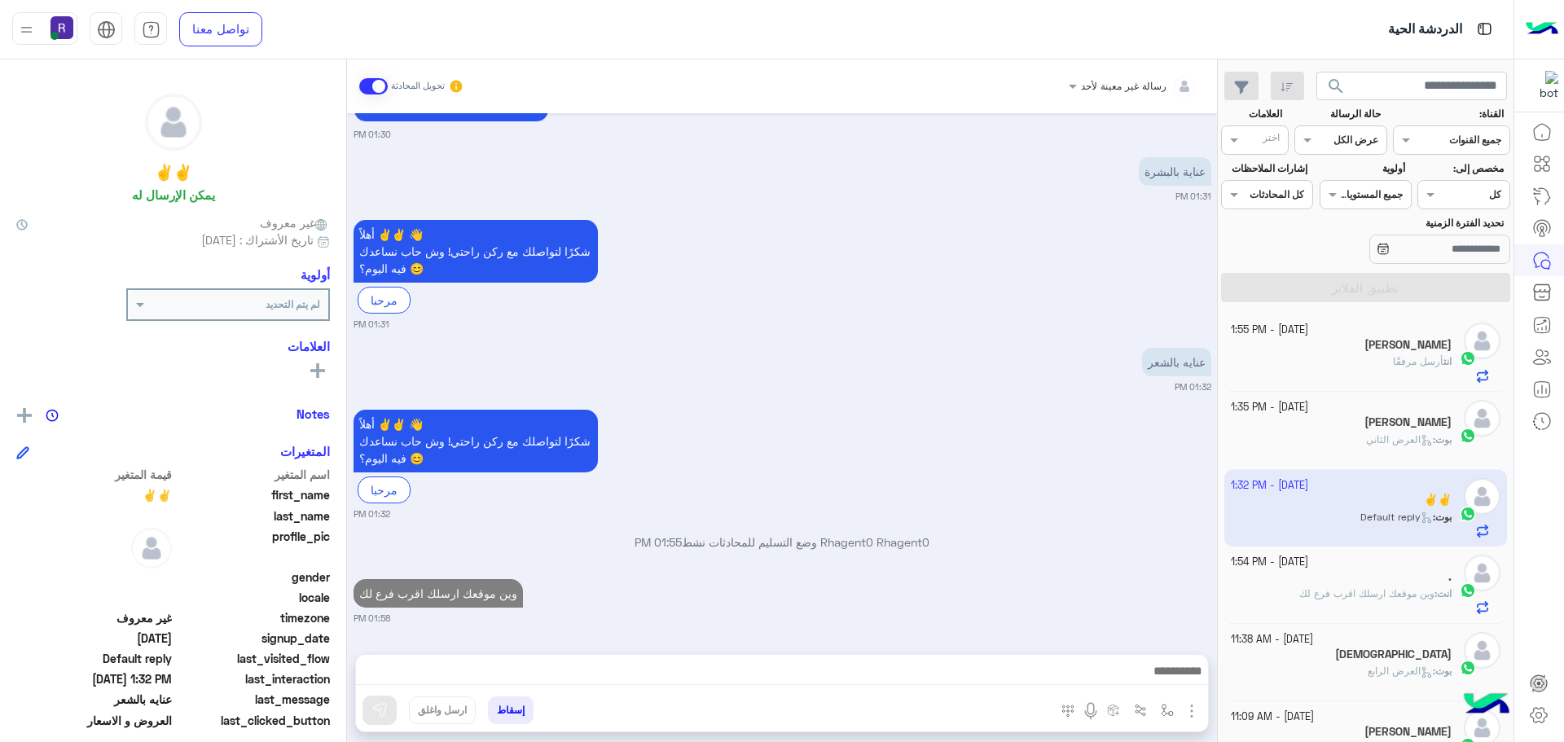
click at [1375, 575] on div "." at bounding box center [1342, 578] width 222 height 17
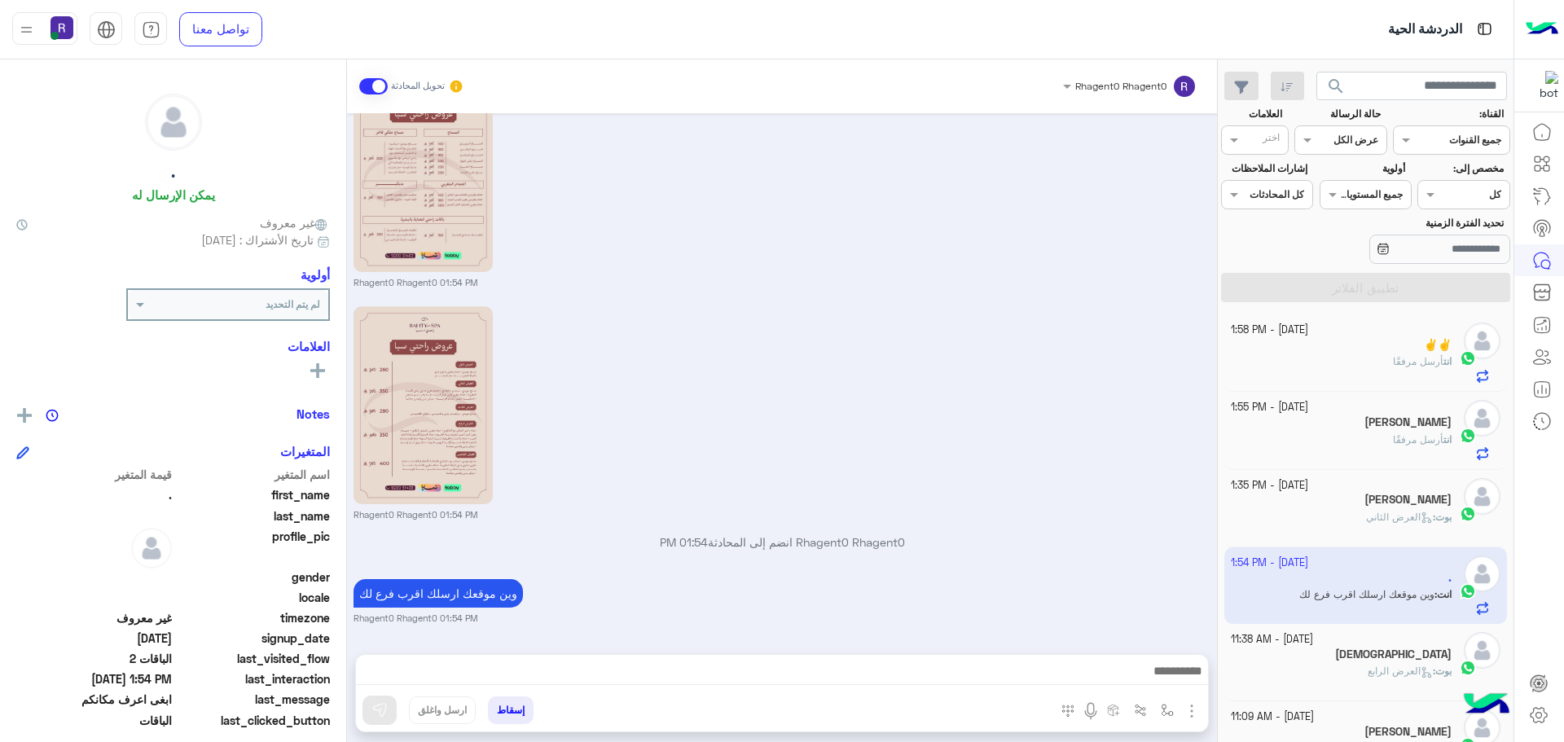
scroll to position [163, 0]
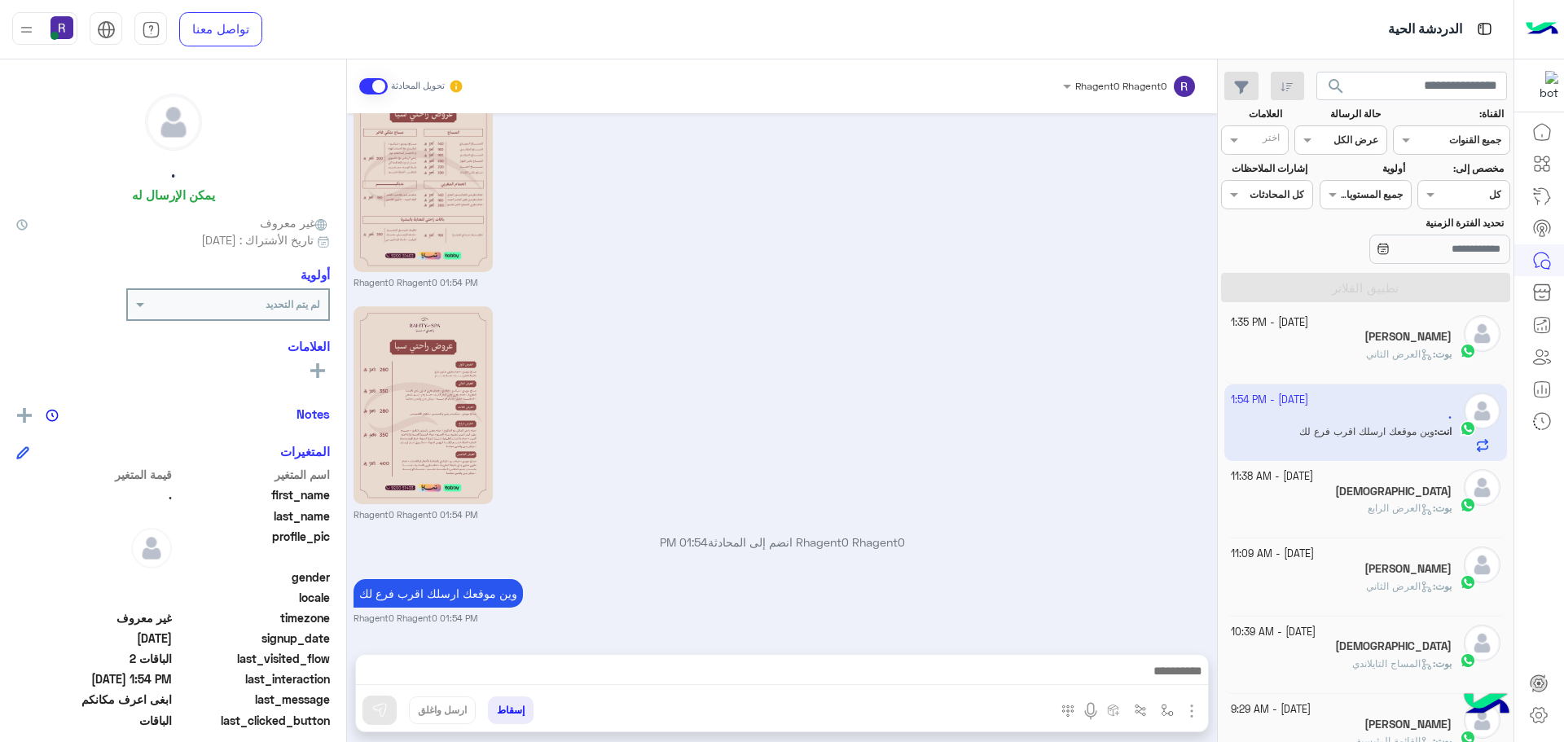
click at [1384, 519] on div "بوت : العرض الرابع" at bounding box center [1342, 515] width 222 height 29
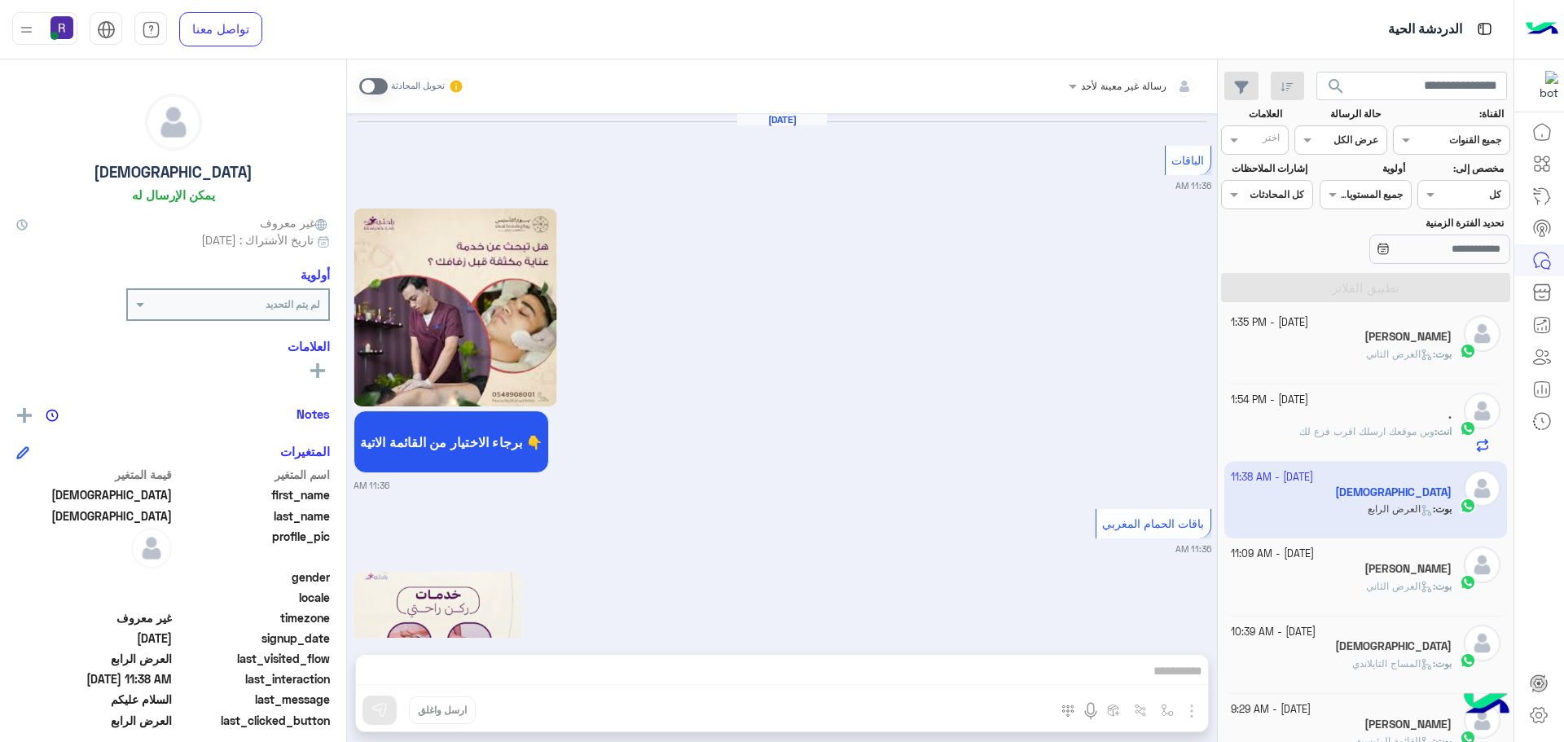
scroll to position [3502, 0]
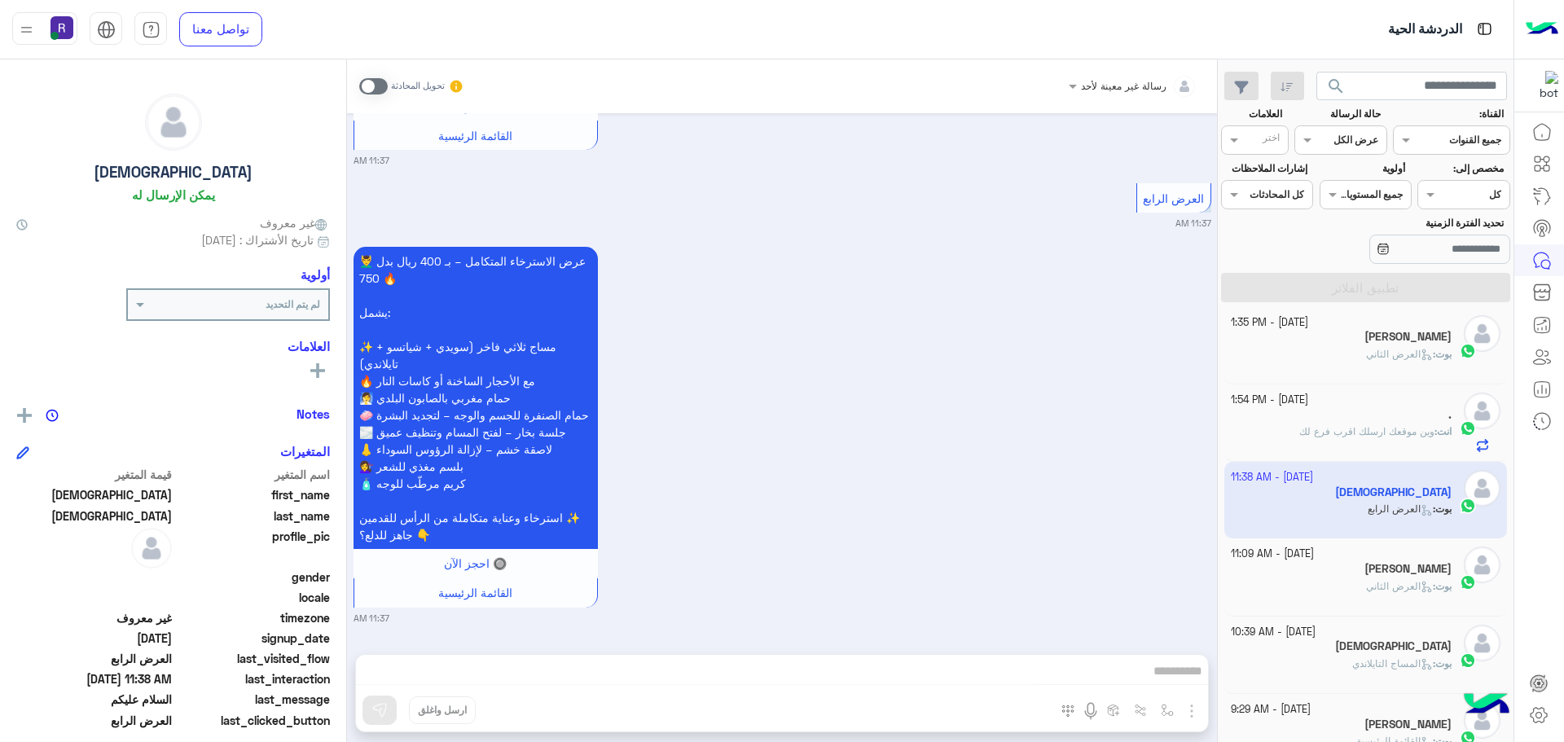
click at [1397, 571] on h5 "Mustafa Fawaz" at bounding box center [1407, 569] width 87 height 14
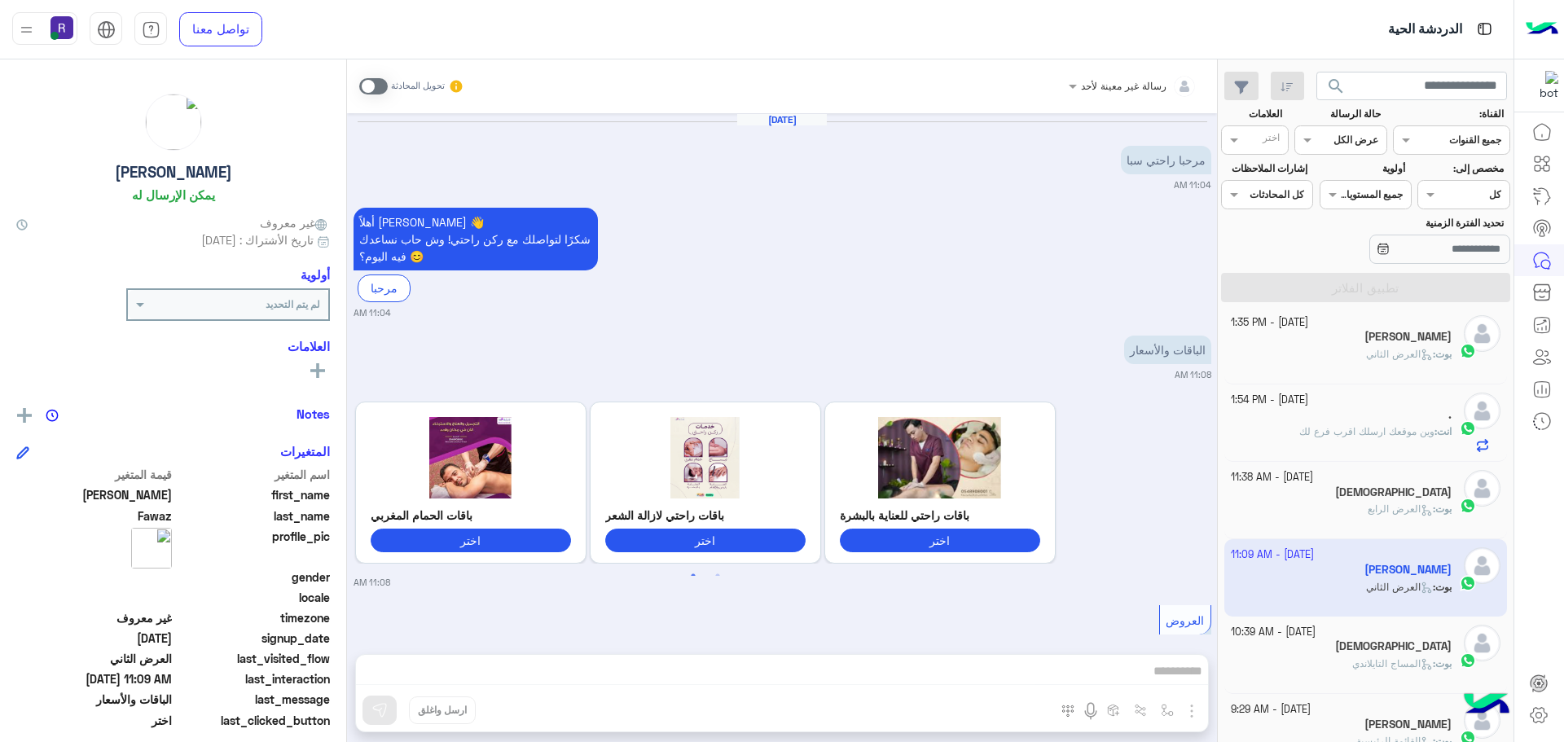
scroll to position [1967, 0]
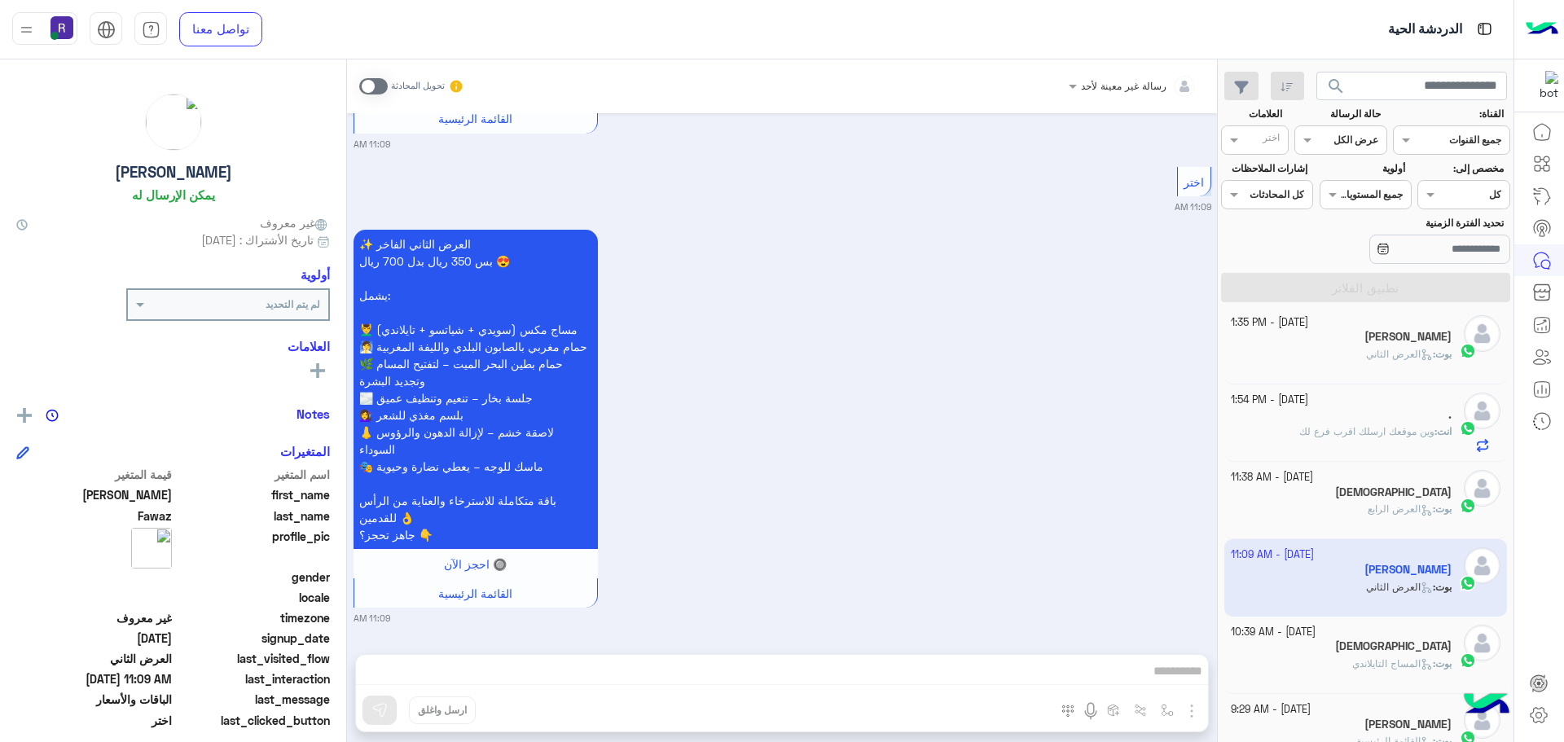
click at [377, 87] on span at bounding box center [373, 86] width 29 height 16
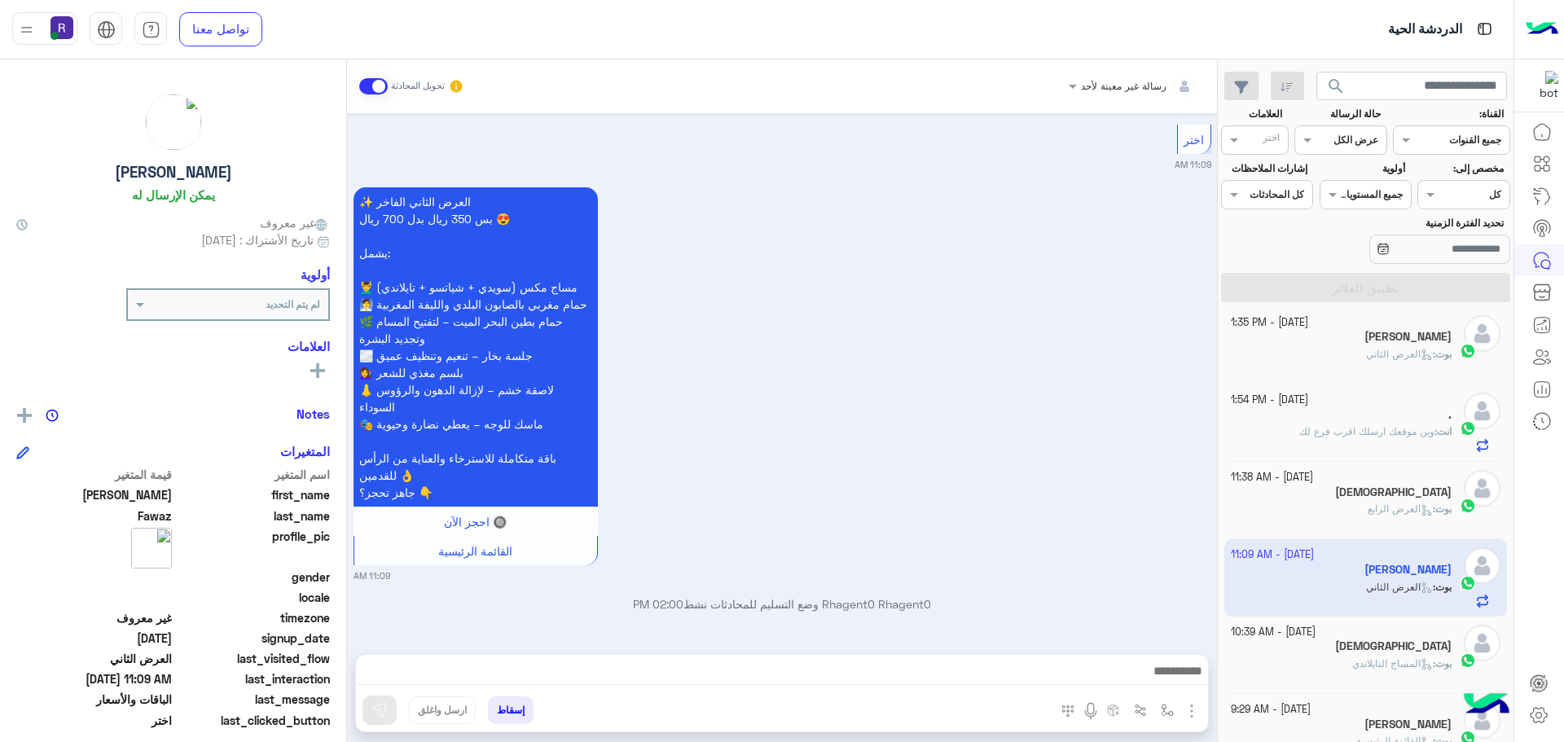
click at [1189, 707] on img "button" at bounding box center [1192, 711] width 20 height 20
click at [1165, 681] on span "الصور" at bounding box center [1160, 675] width 30 height 19
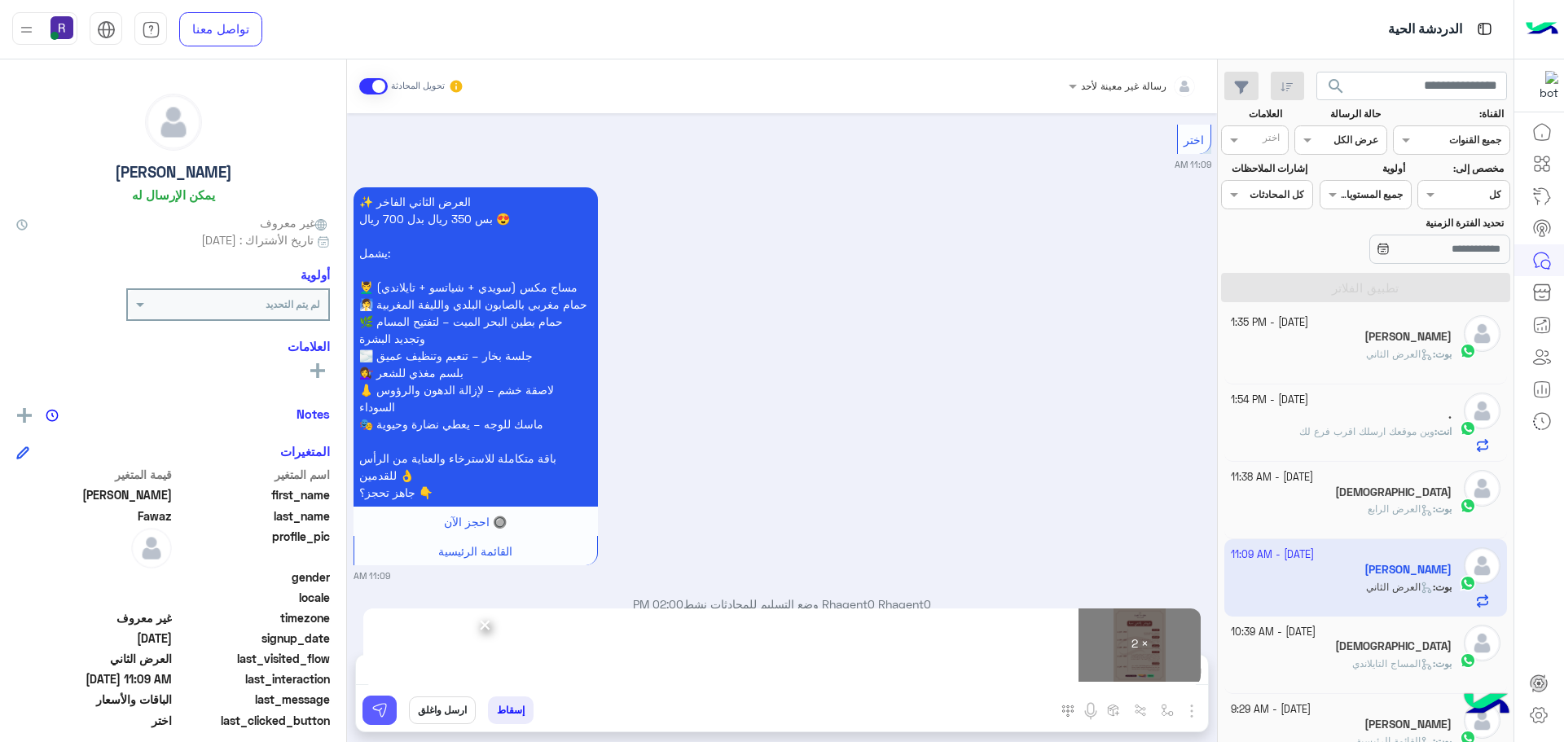
click at [385, 716] on img at bounding box center [379, 710] width 16 height 16
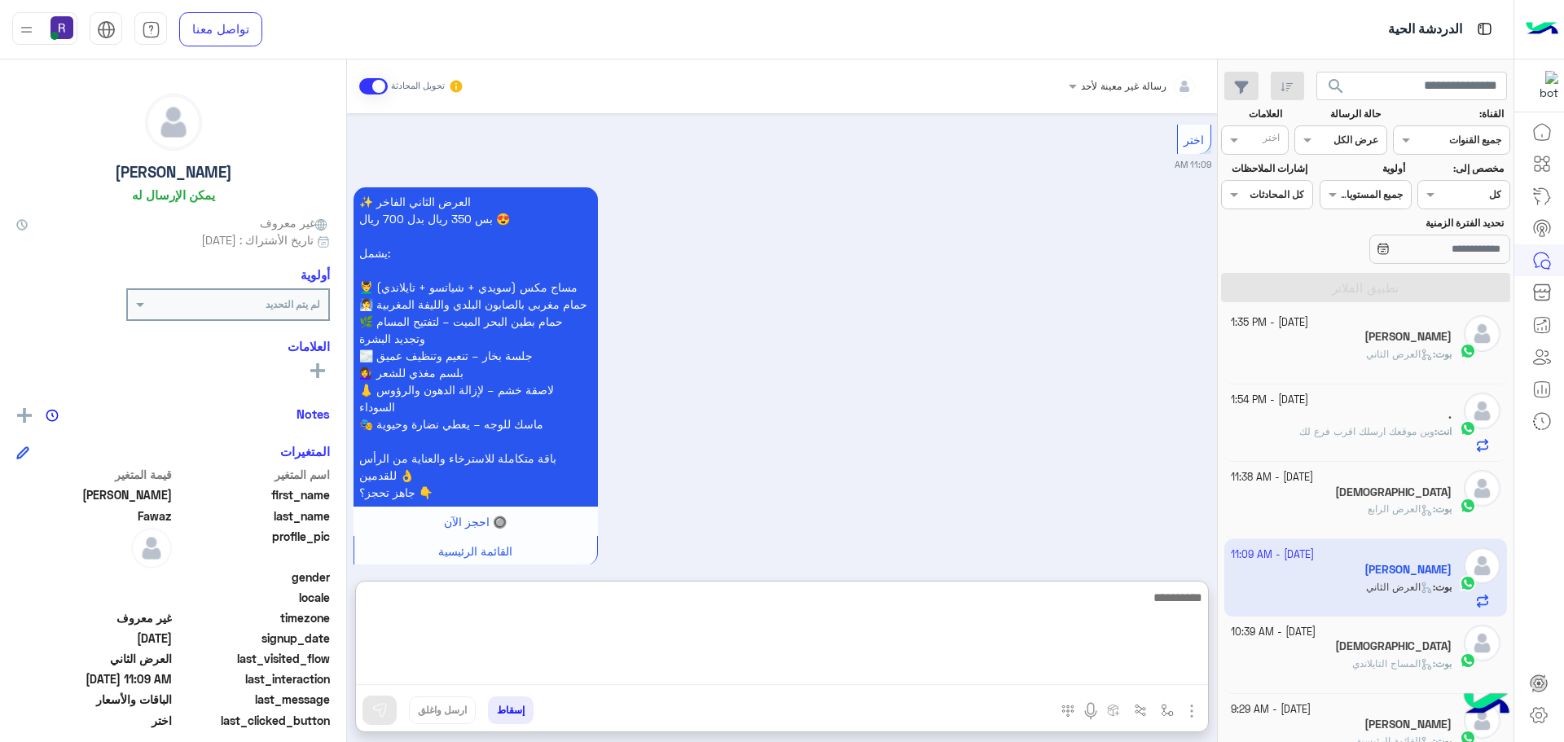
paste textarea "**********"
type textarea "**********"
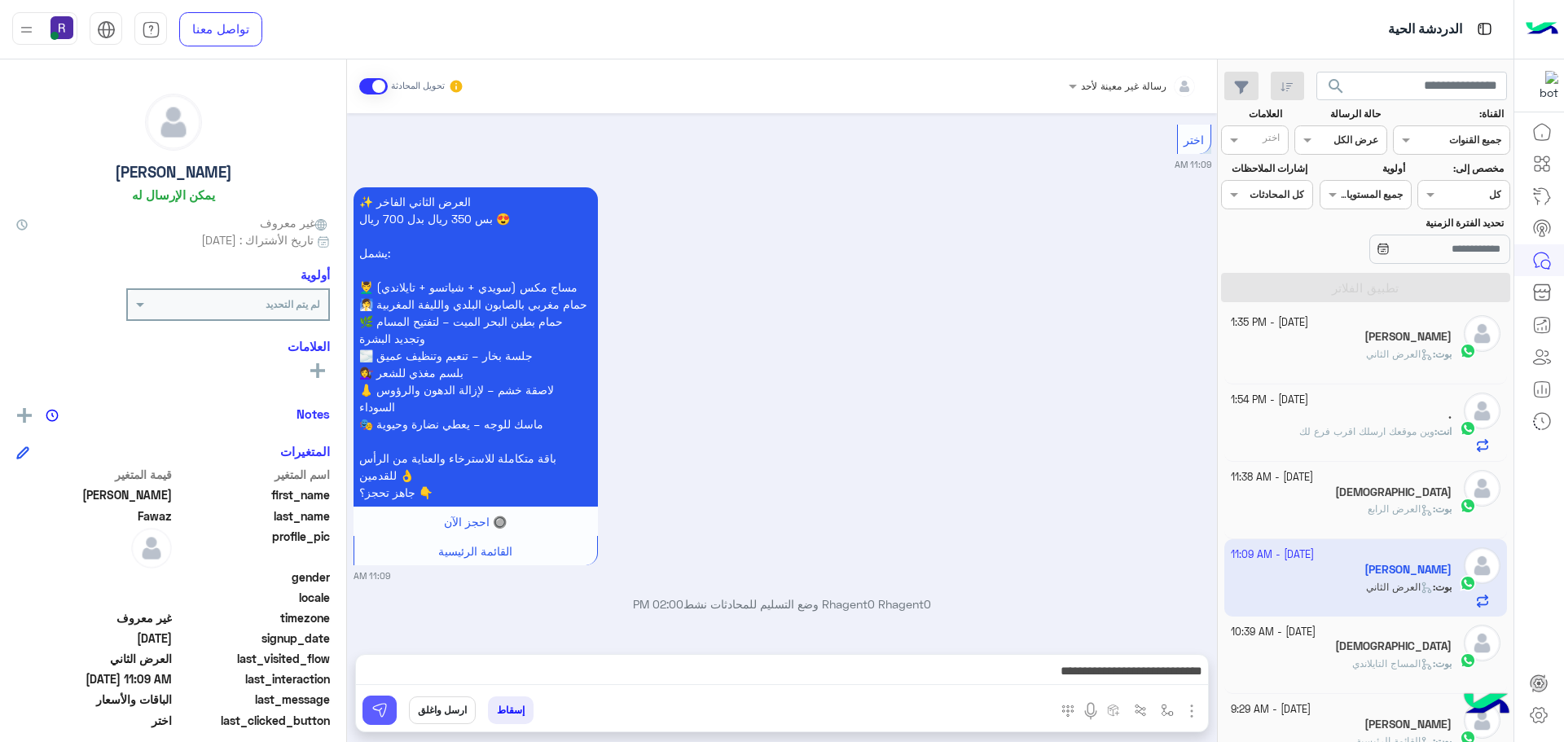
click at [384, 712] on img at bounding box center [379, 710] width 16 height 16
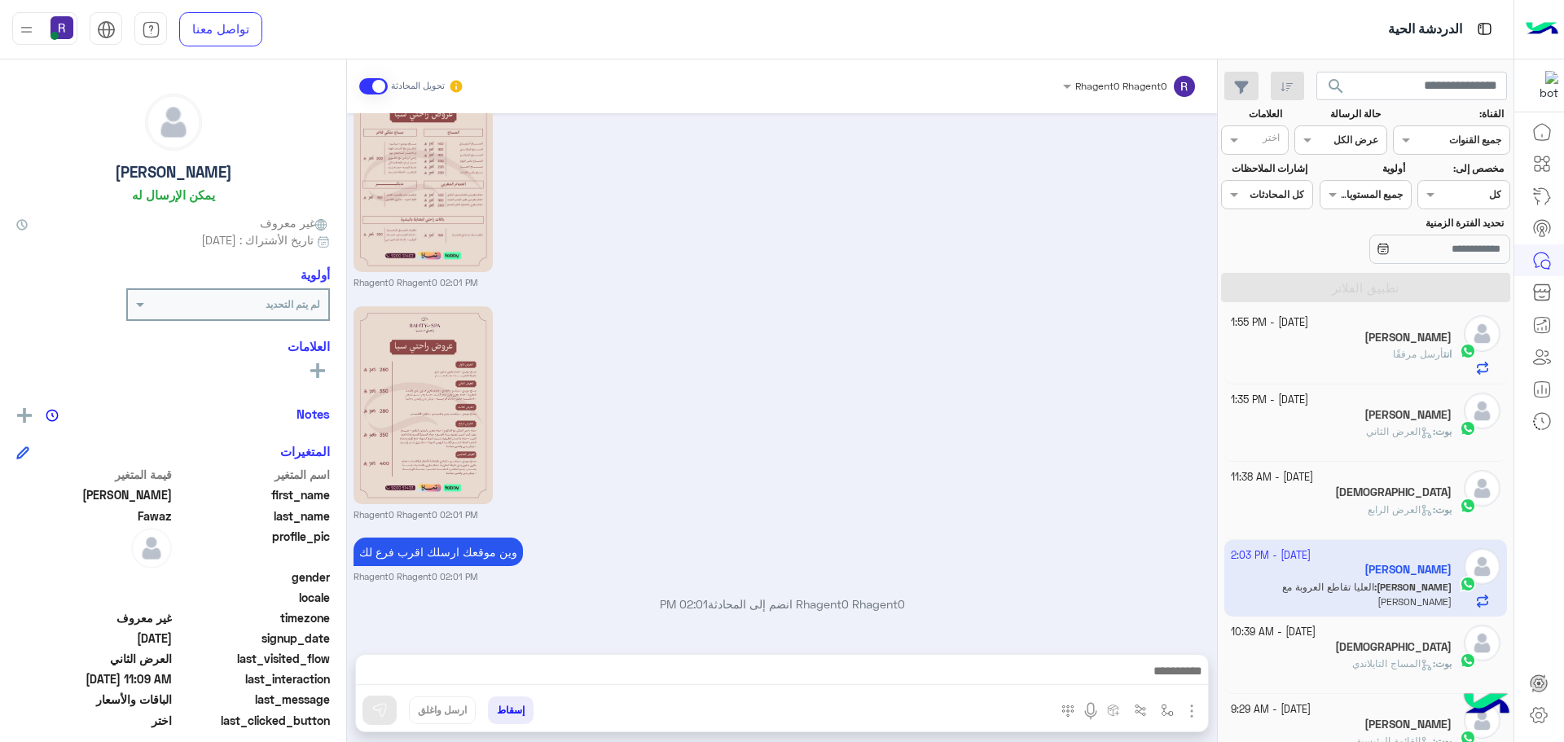
scroll to position [2638, 0]
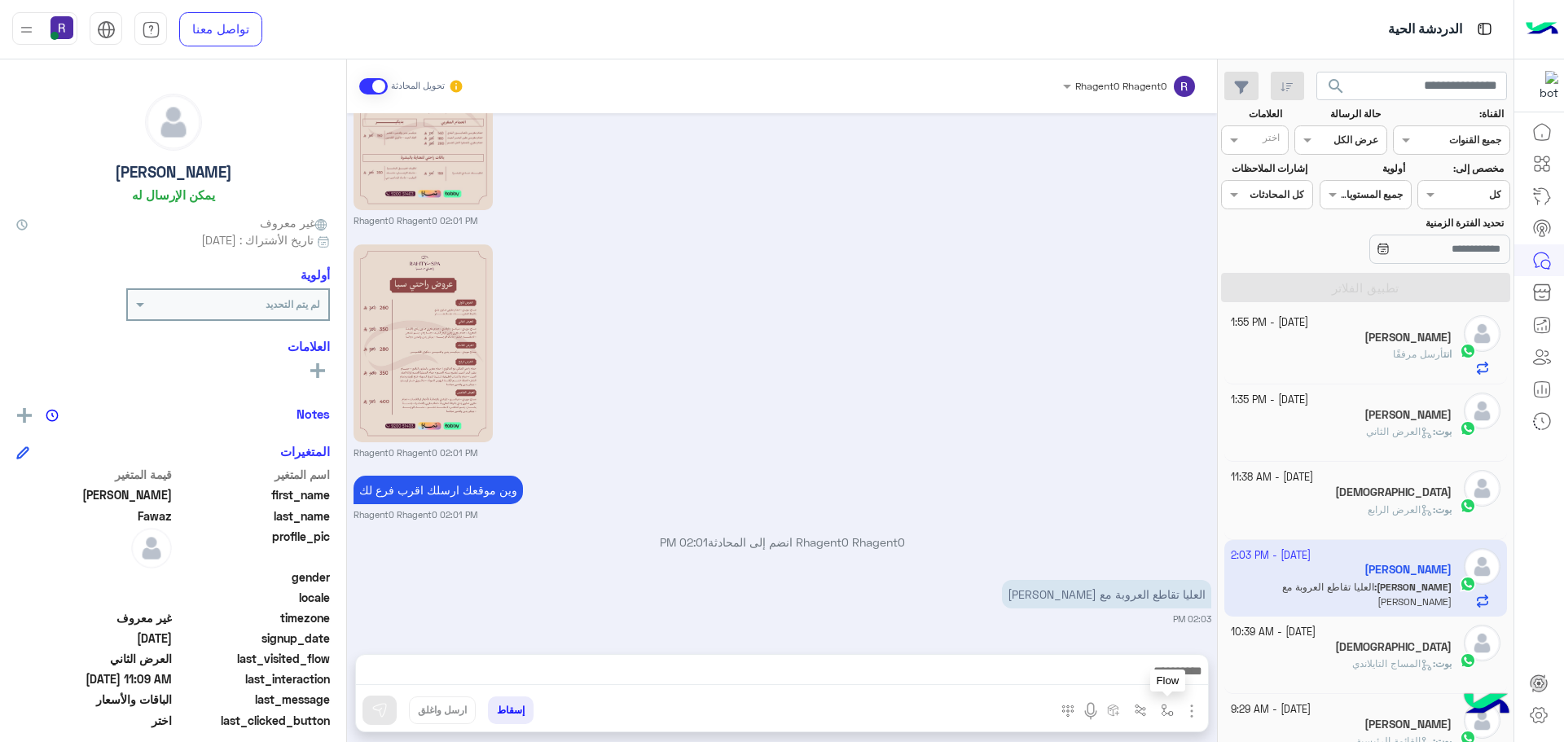
click at [1165, 709] on img "button" at bounding box center [1166, 710] width 13 height 13
click at [1154, 678] on input "text" at bounding box center [1131, 672] width 82 height 15
click at [1143, 599] on span "الجنادرية" at bounding box center [1149, 593] width 45 height 15
type textarea "*********"
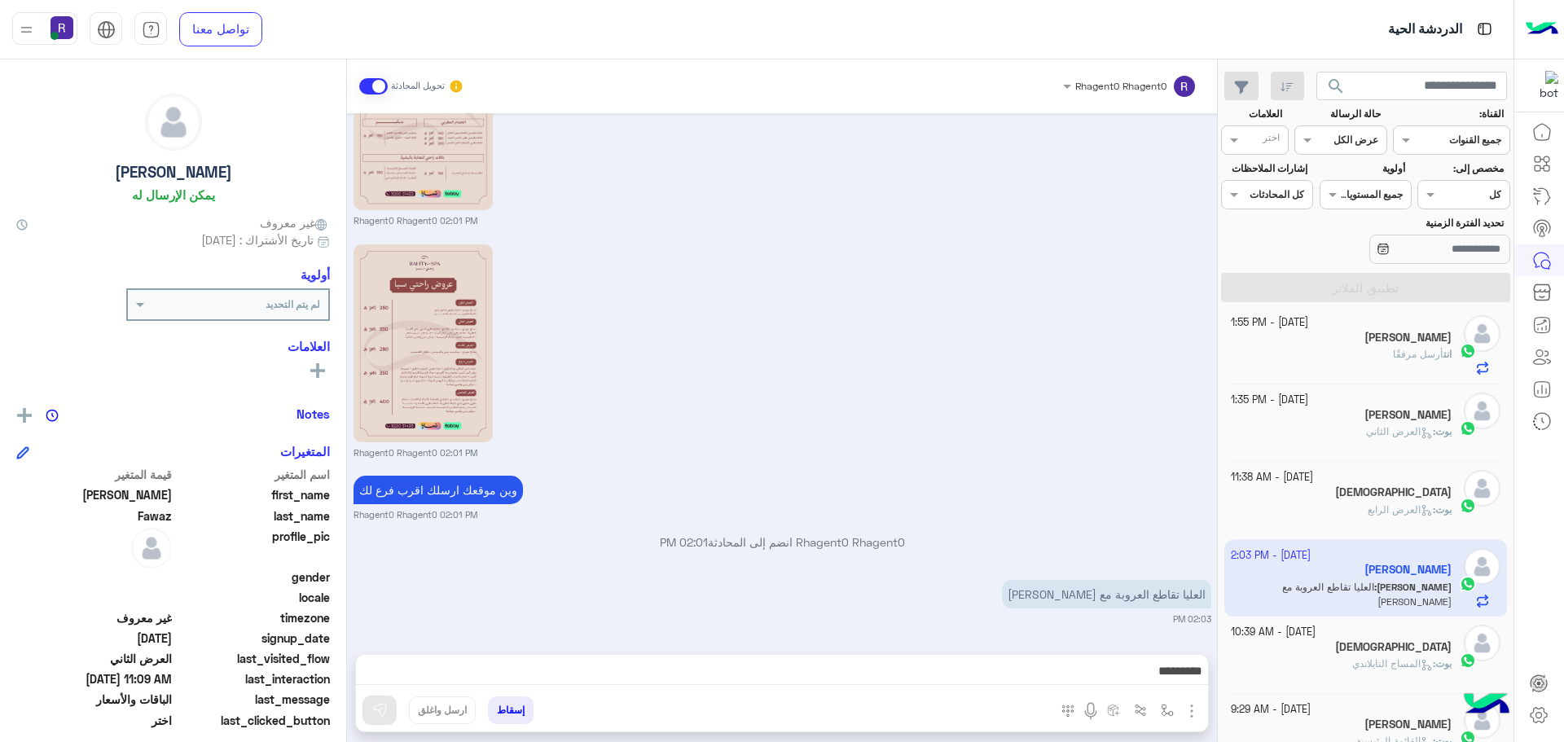
scroll to position [2640, 0]
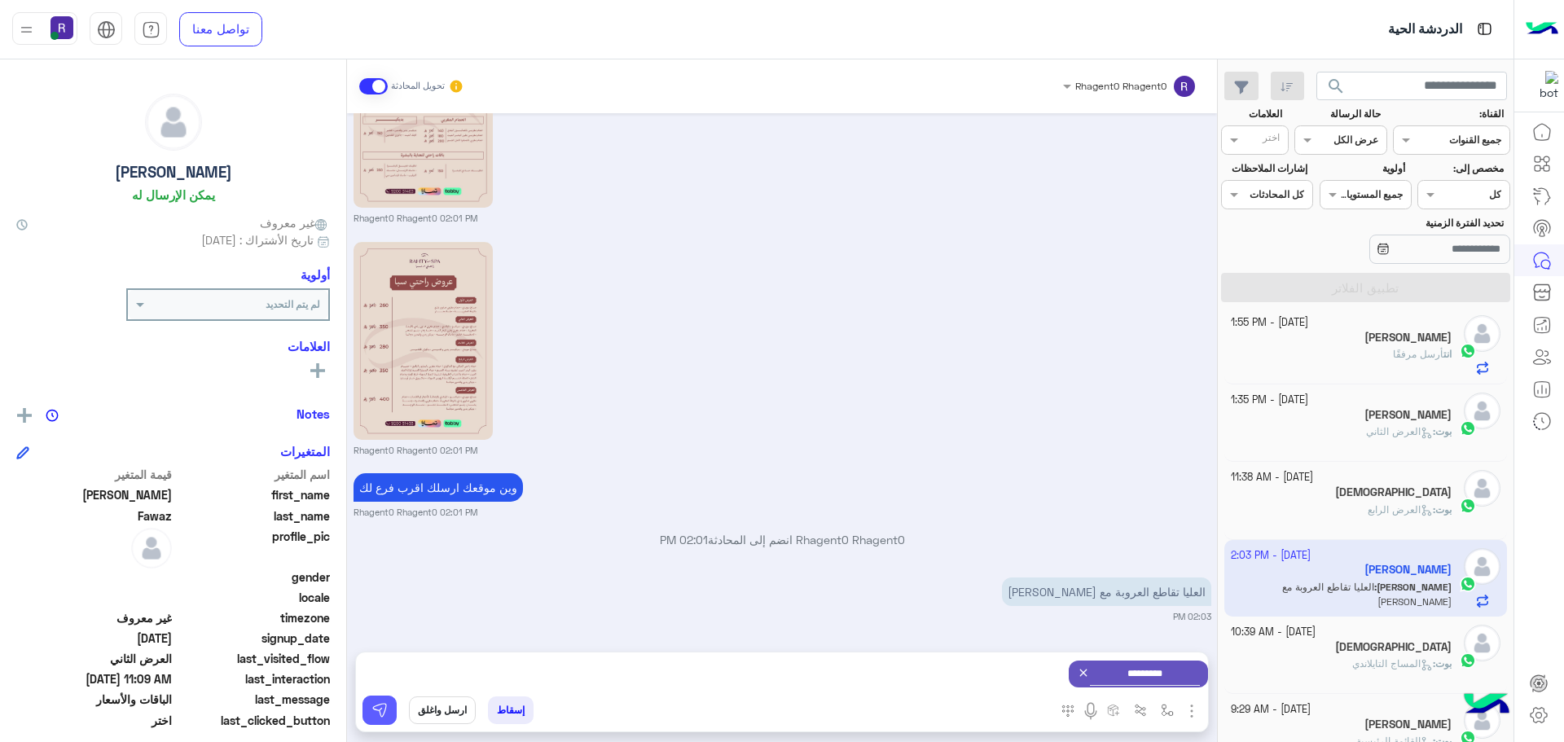
click at [381, 708] on img at bounding box center [379, 710] width 16 height 16
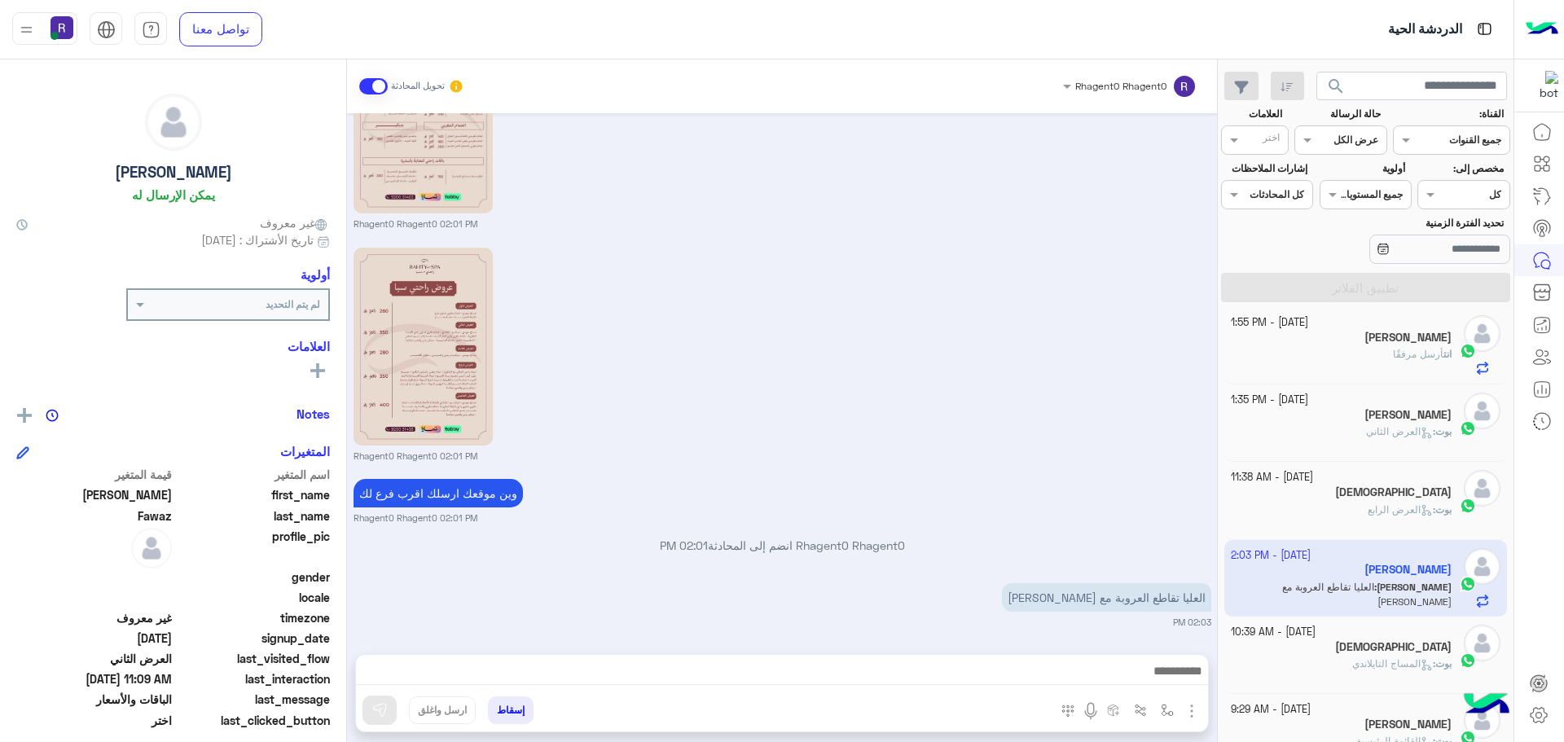
scroll to position [2638, 0]
click at [1164, 715] on img "button" at bounding box center [1166, 710] width 13 height 13
click at [1157, 679] on div "أدخل اسم مجموعة الرسائل" at bounding box center [1116, 674] width 112 height 15
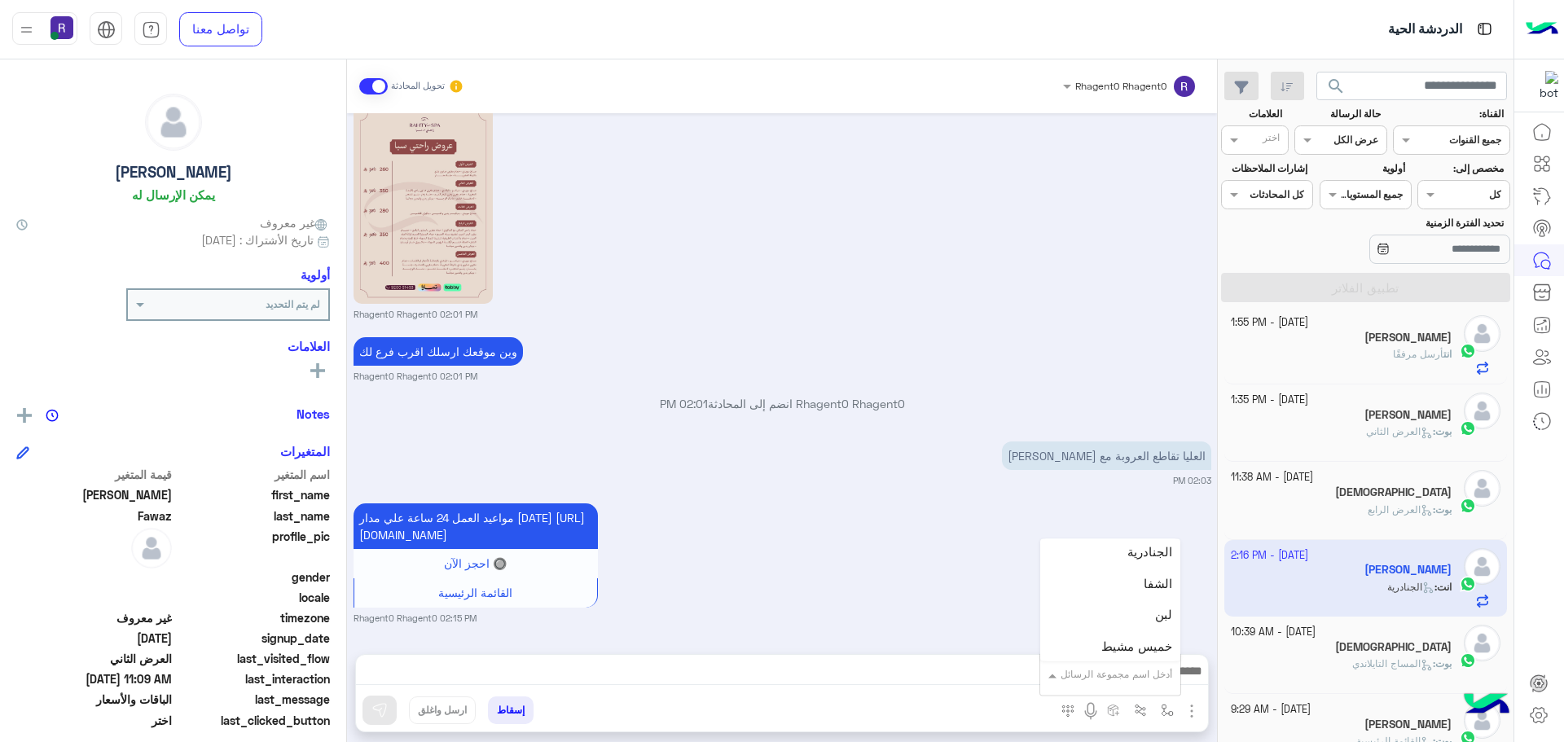
scroll to position [1140, 0]
click at [1118, 573] on div "لبن" at bounding box center [1110, 575] width 140 height 32
type textarea "***"
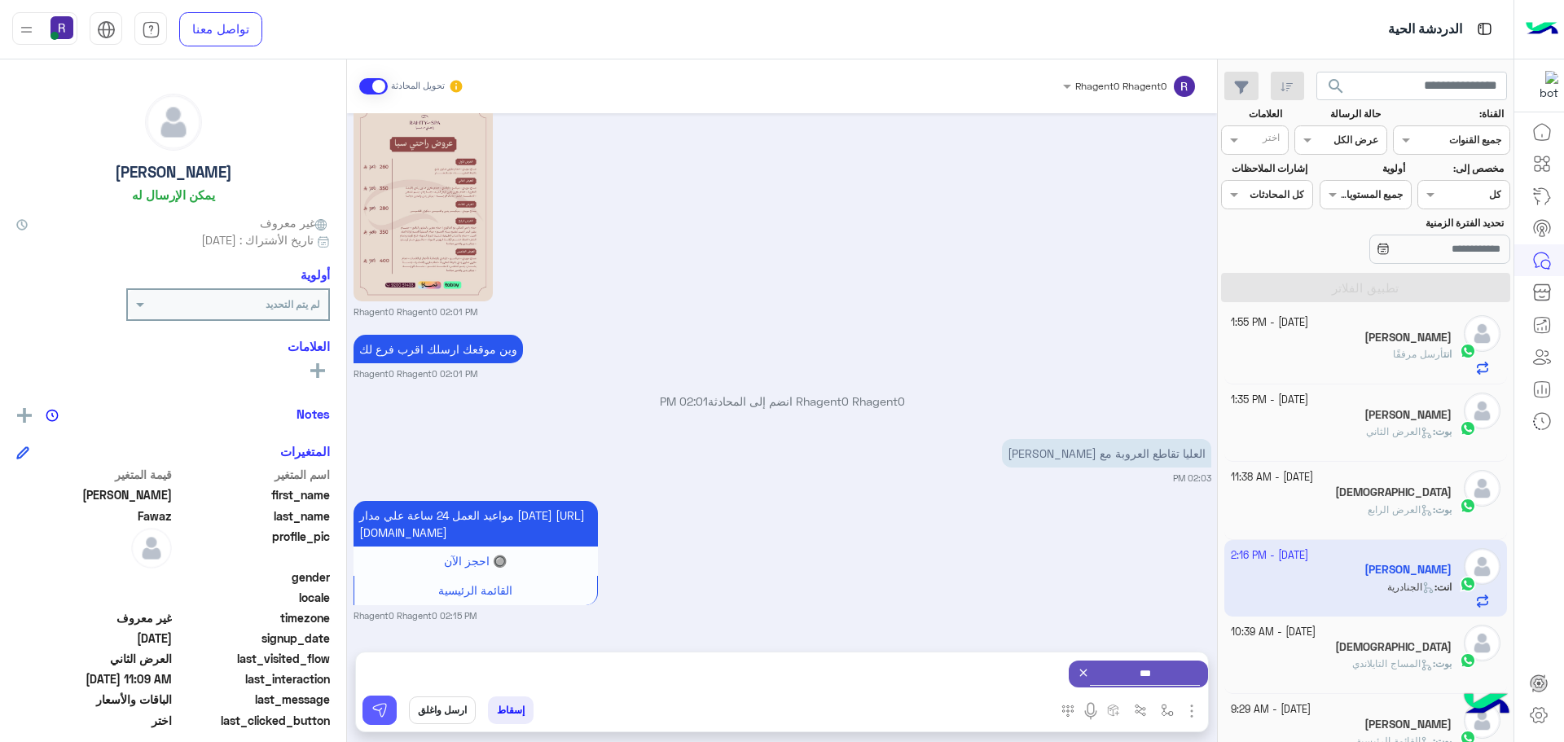
click at [391, 716] on button at bounding box center [379, 709] width 34 height 29
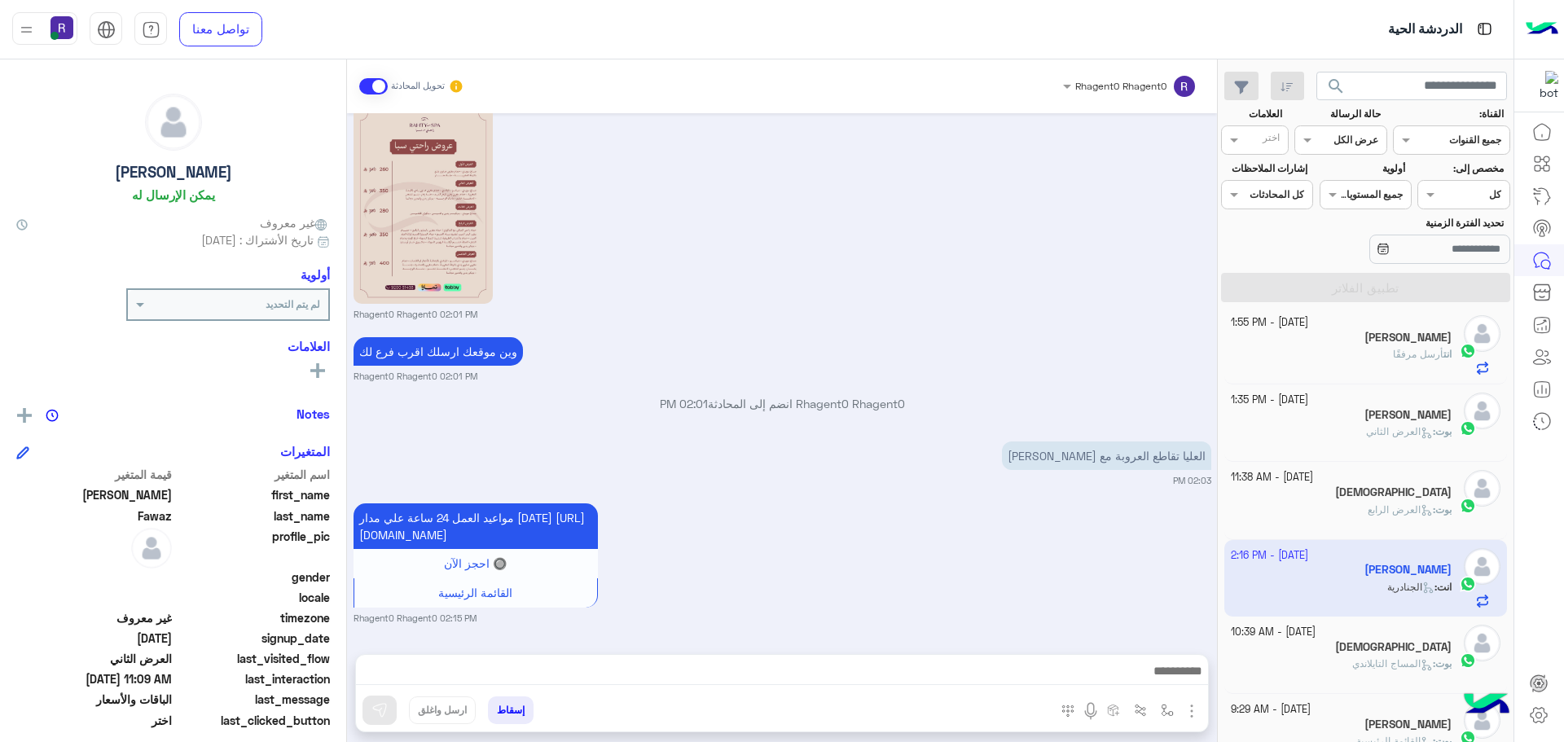
scroll to position [2793, 0]
click at [1164, 714] on img "button" at bounding box center [1166, 710] width 13 height 13
click at [1153, 679] on div "أدخل اسم مجموعة الرسائل" at bounding box center [1116, 674] width 112 height 15
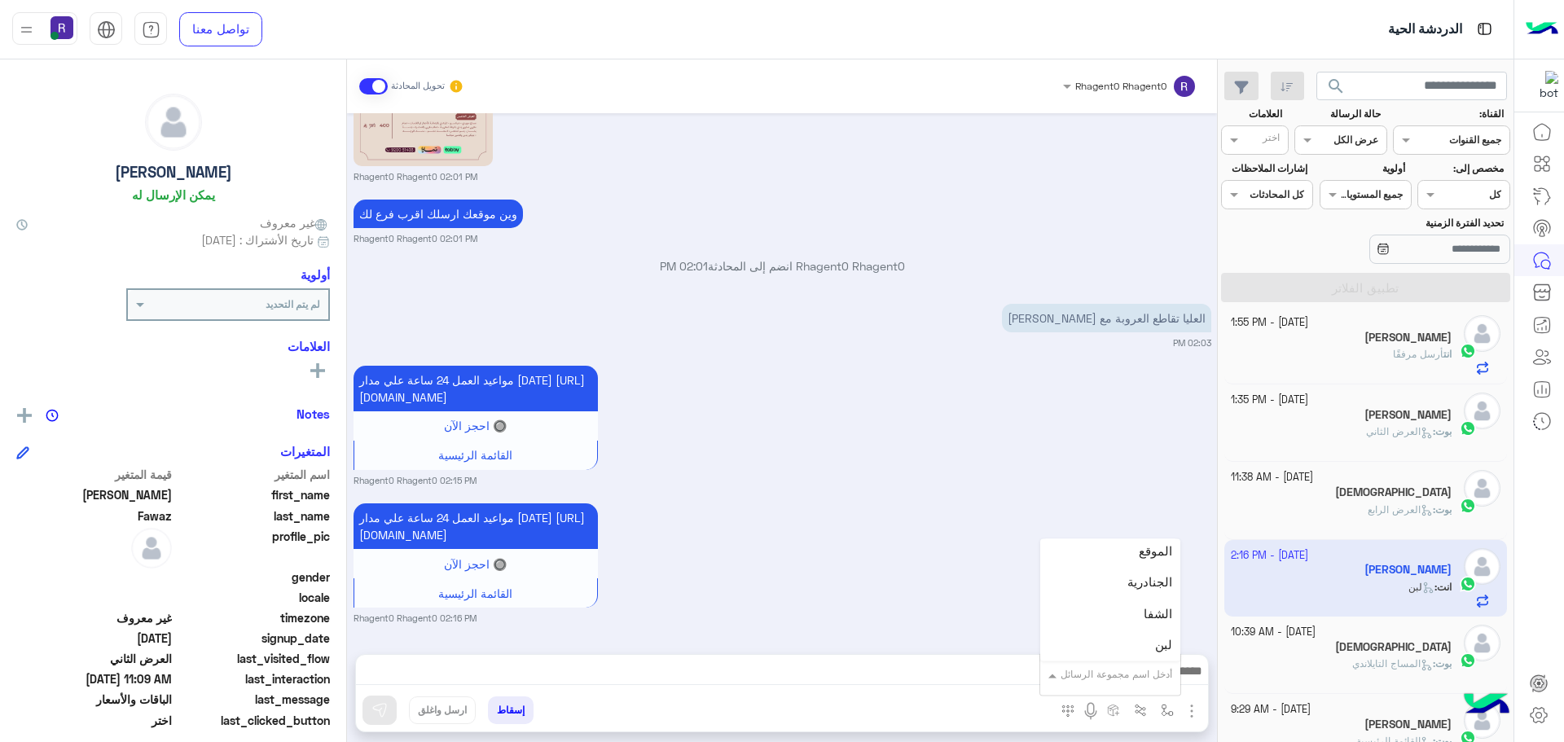
scroll to position [1140, 0]
click at [1117, 547] on div "الشفا" at bounding box center [1110, 543] width 140 height 32
type textarea "*****"
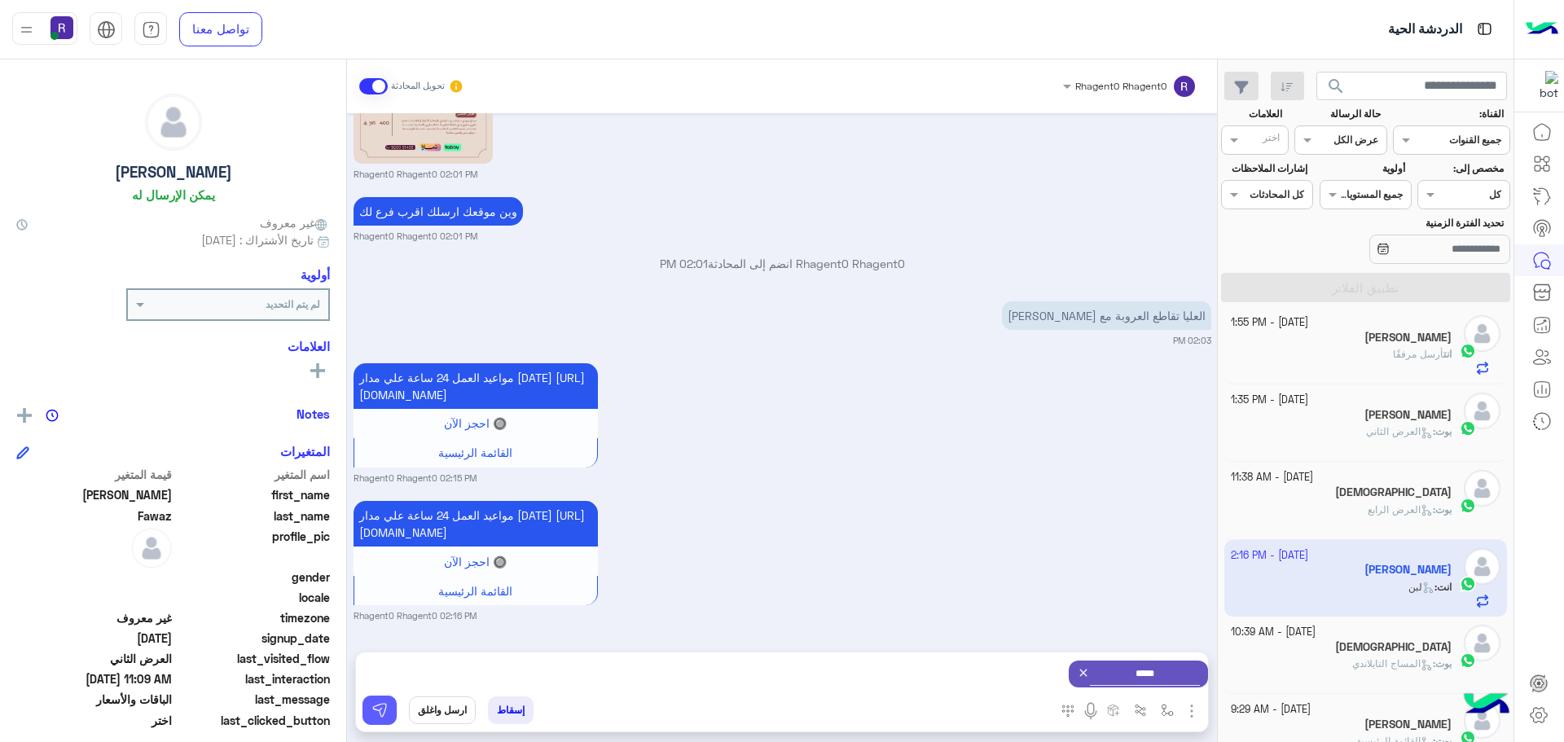
click at [395, 705] on button at bounding box center [379, 709] width 34 height 29
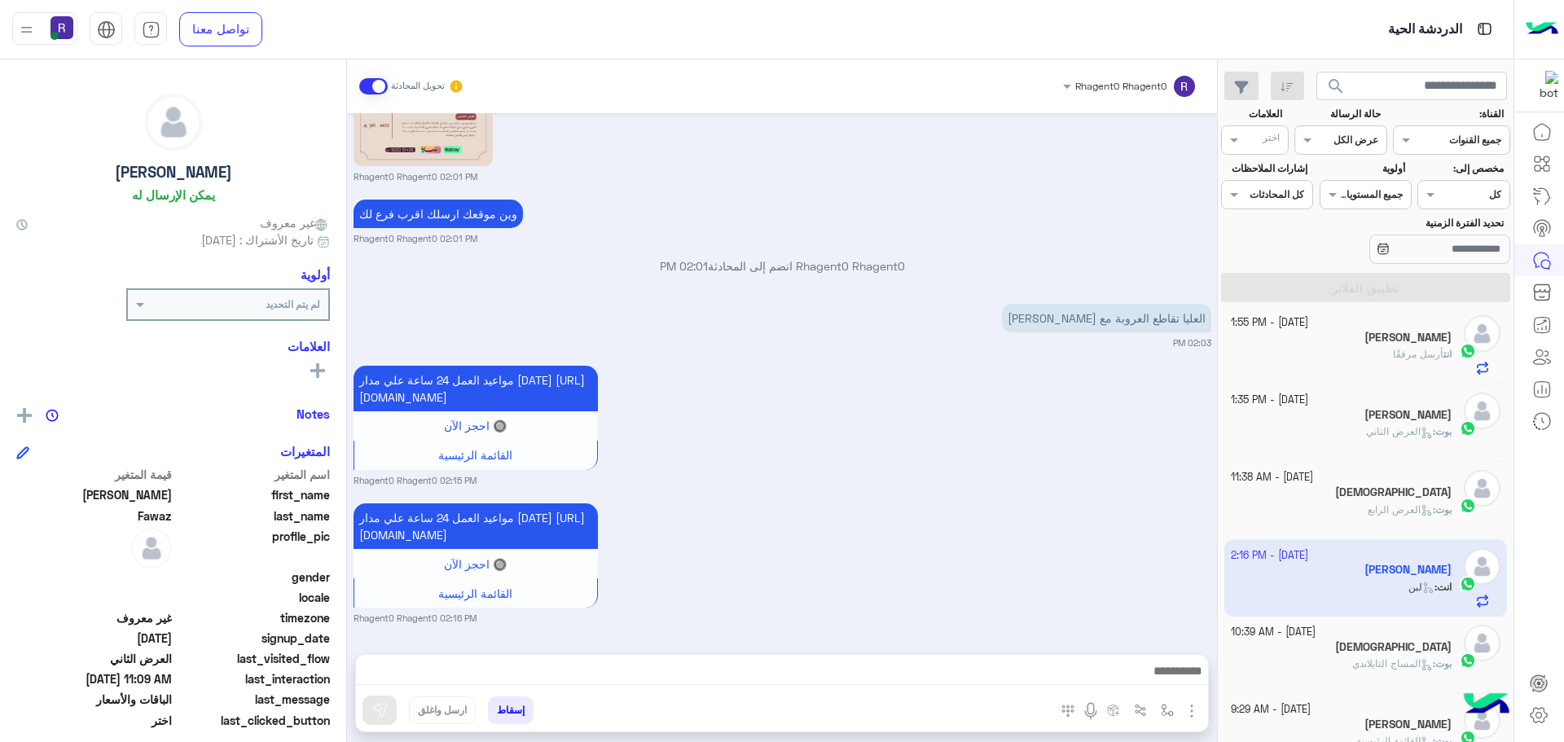
scroll to position [0, 0]
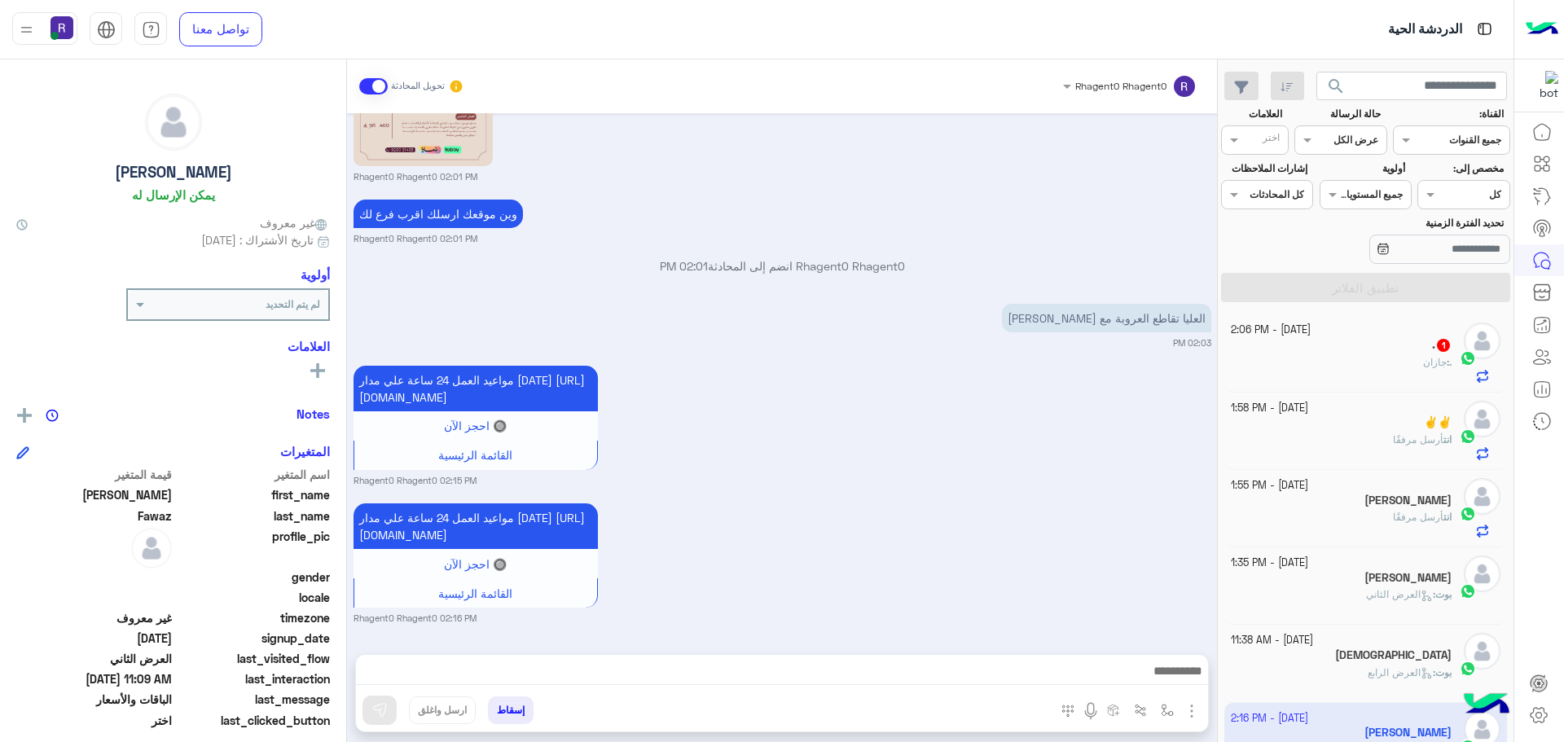
click at [1411, 360] on div ". : جازان" at bounding box center [1342, 369] width 222 height 29
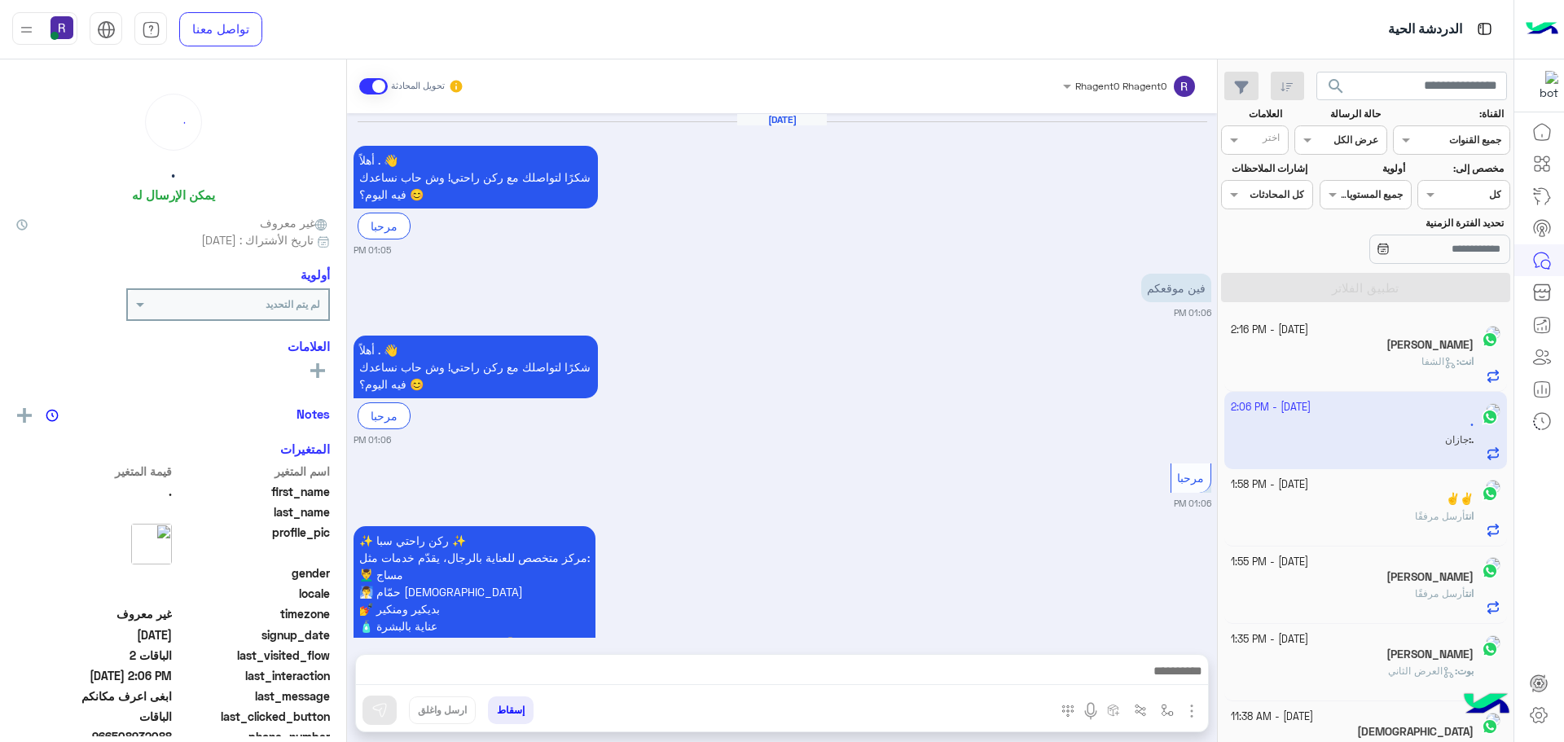
scroll to position [1785, 0]
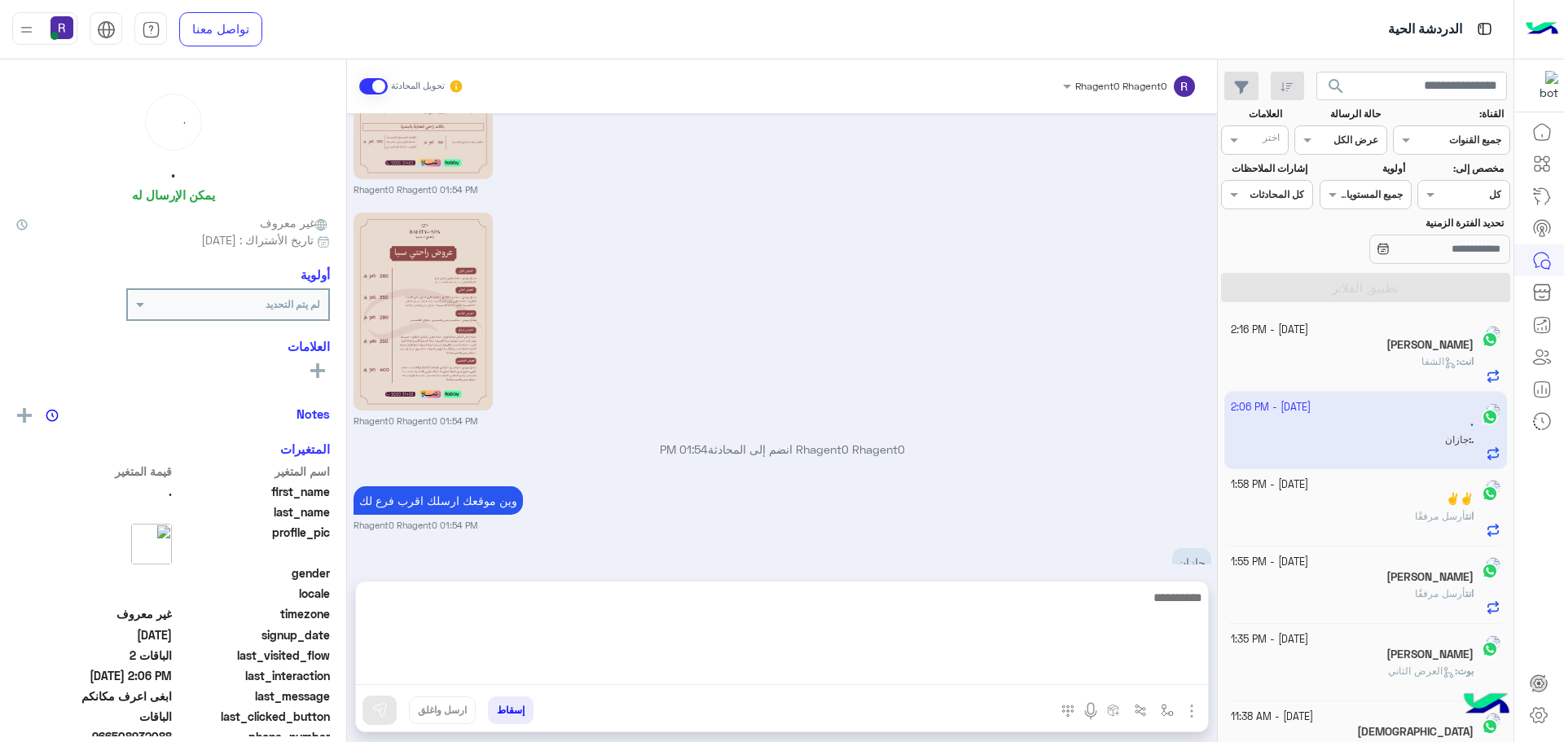
click at [577, 669] on textarea at bounding box center [782, 636] width 852 height 98
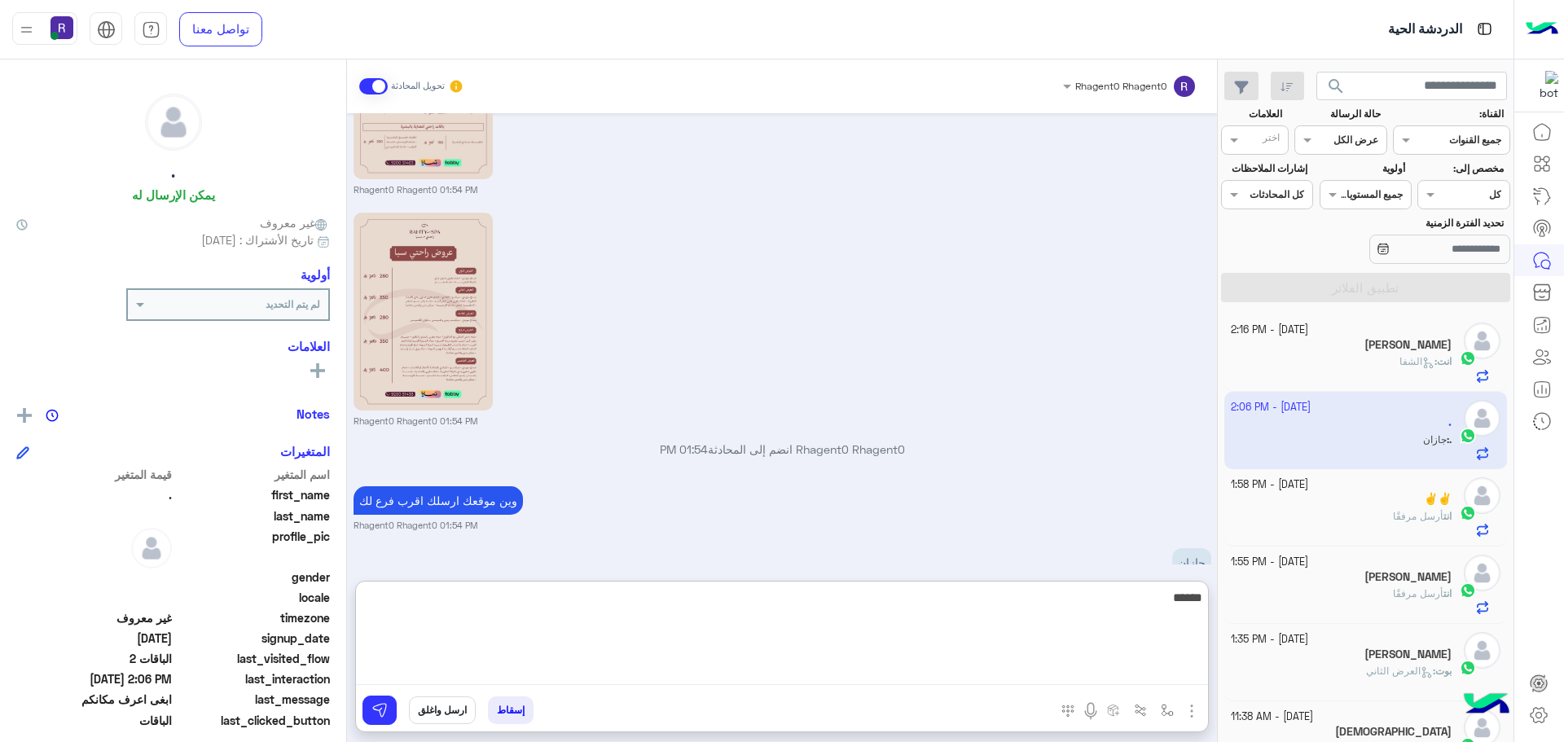
type textarea "*******"
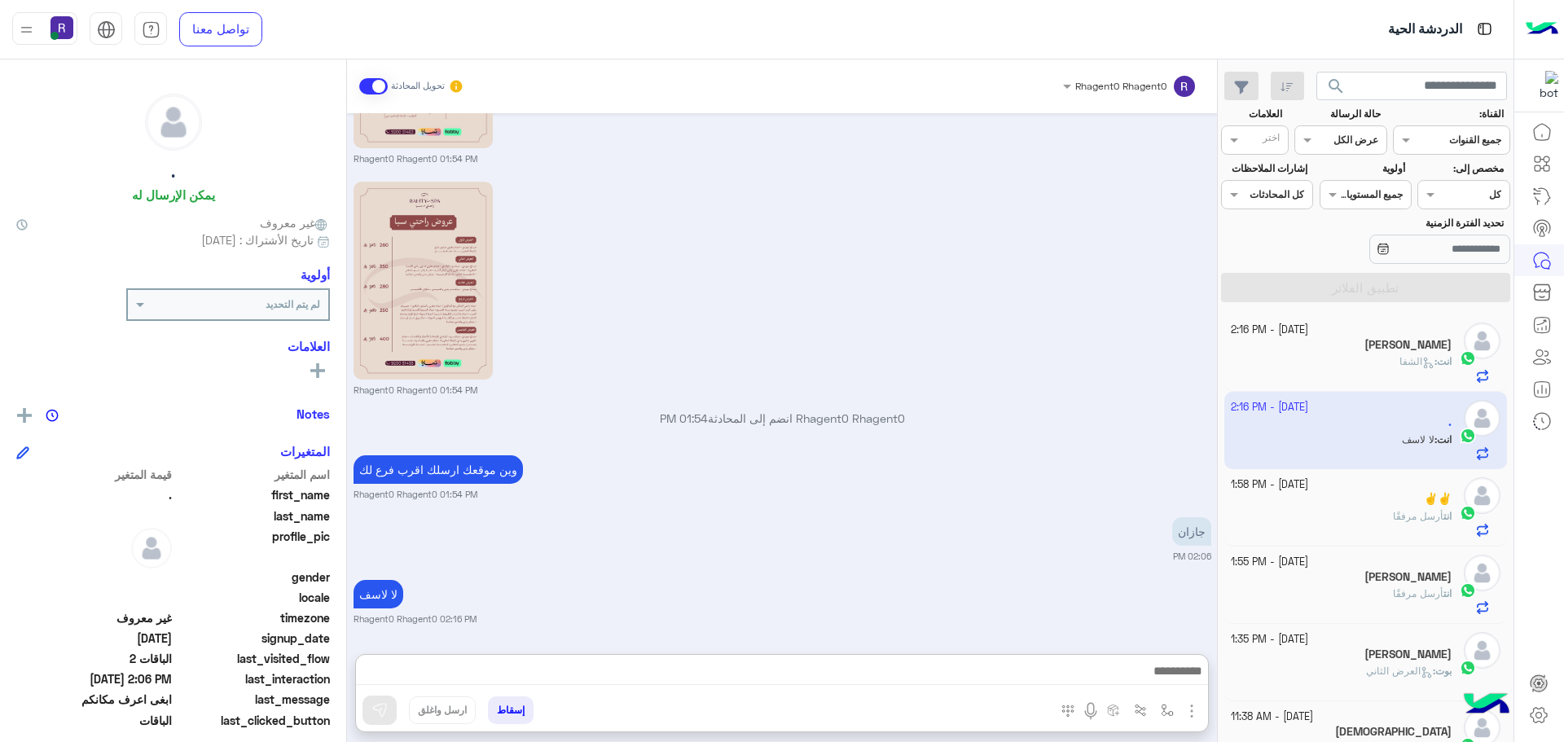
click at [665, 576] on div "لا لاسف Rhagent0 Rhagent0 02:16 PM" at bounding box center [782, 601] width 858 height 50
click at [1422, 365] on icon at bounding box center [1428, 363] width 12 height 12
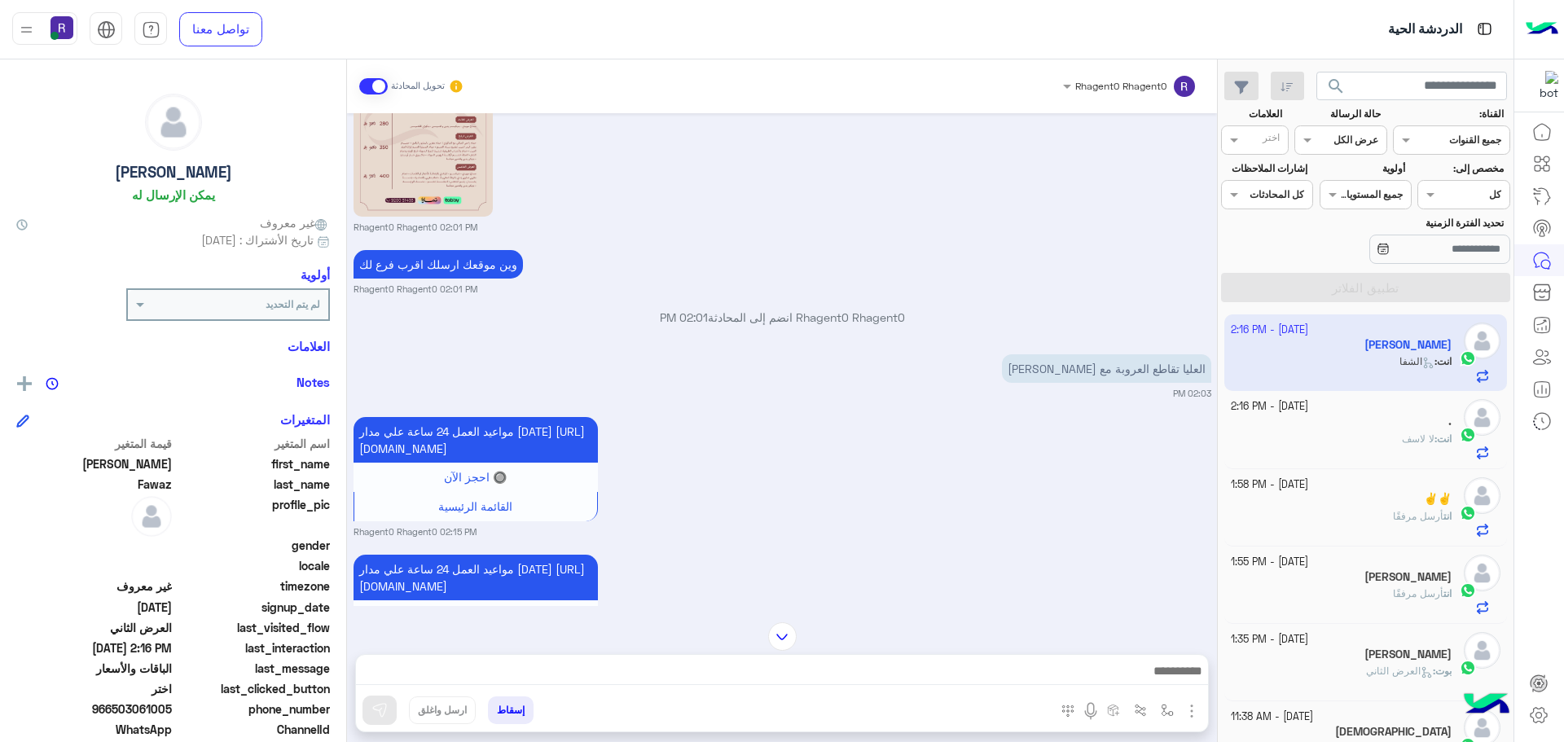
scroll to position [2607, 0]
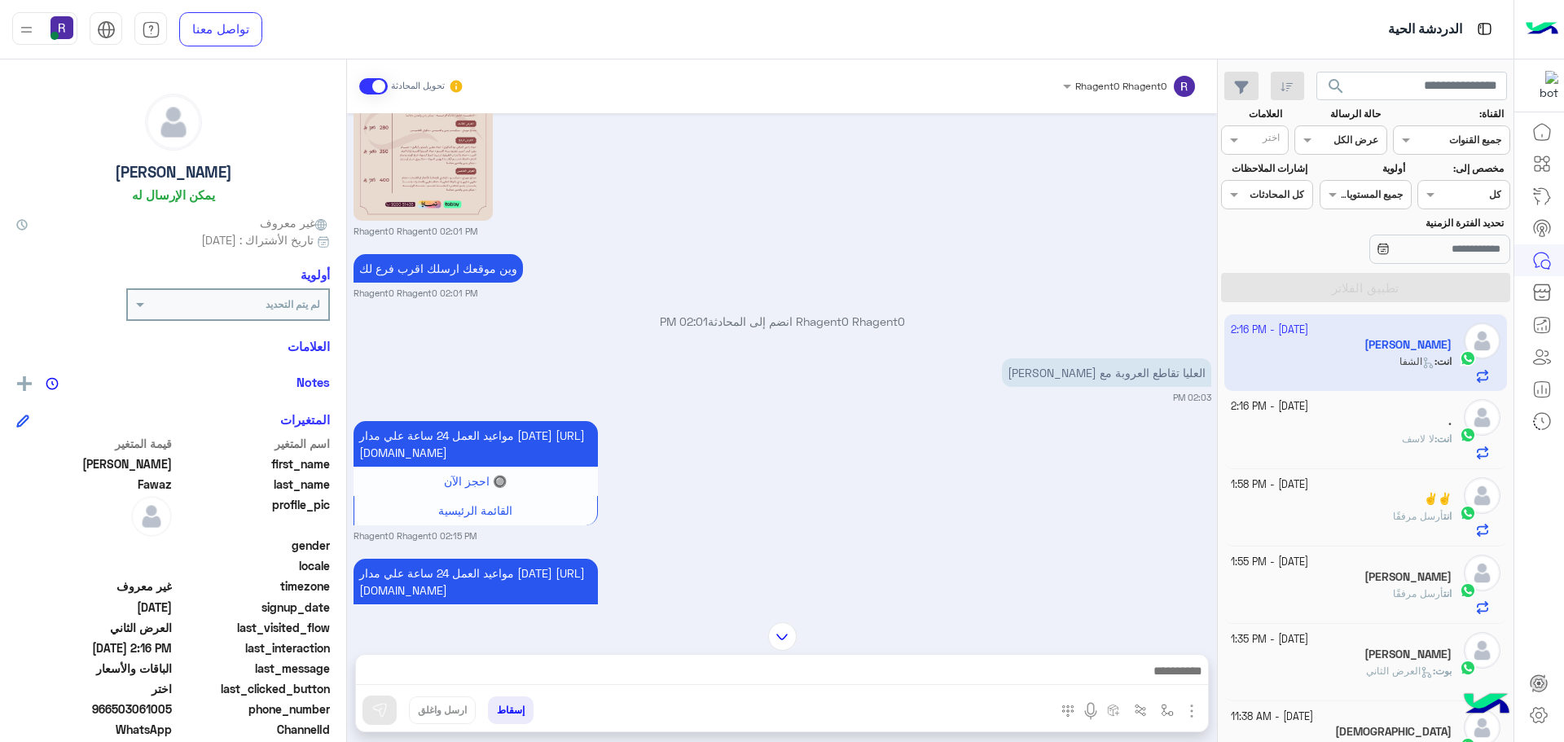
click at [1408, 437] on span "لا لاسف" at bounding box center [1418, 438] width 33 height 12
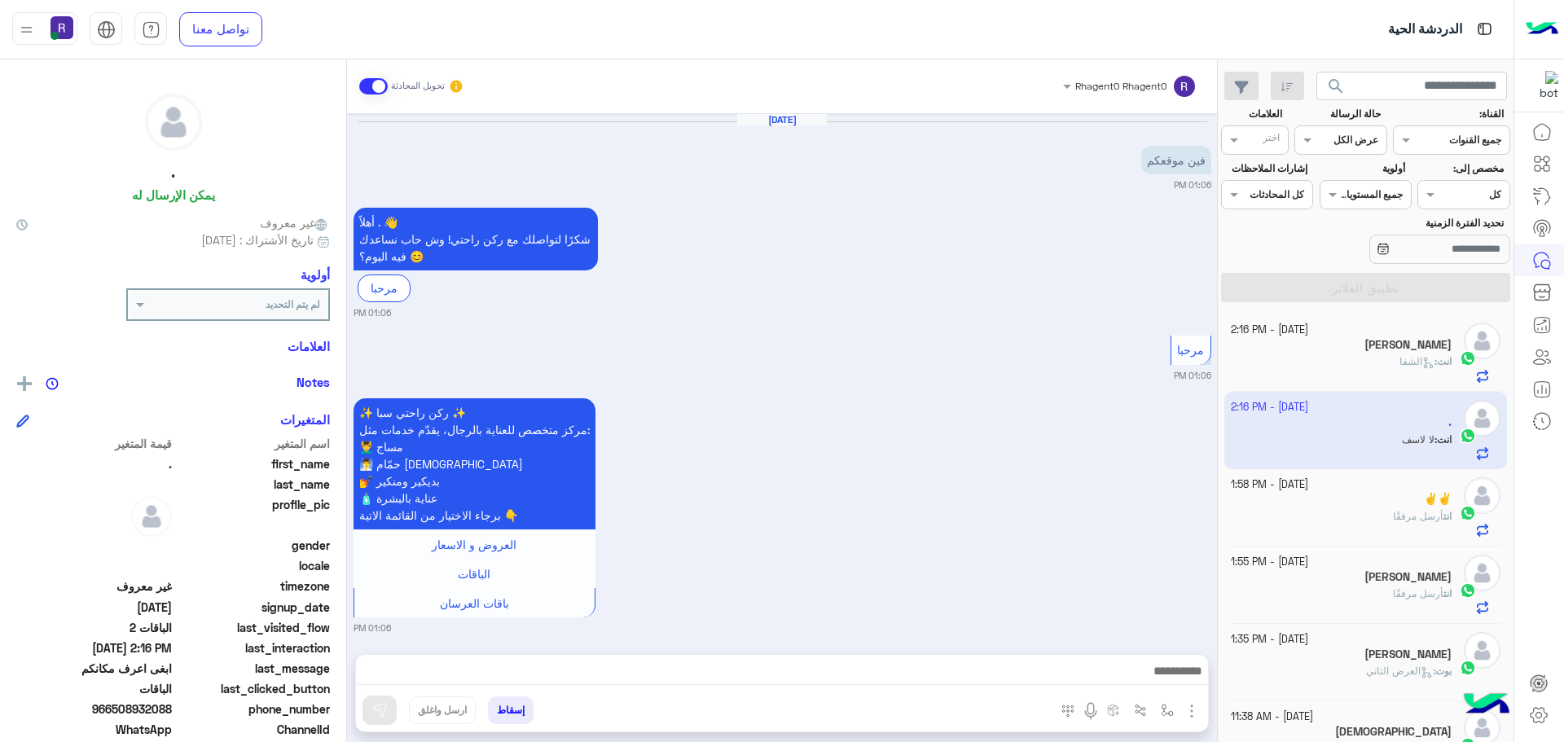
scroll to position [1720, 0]
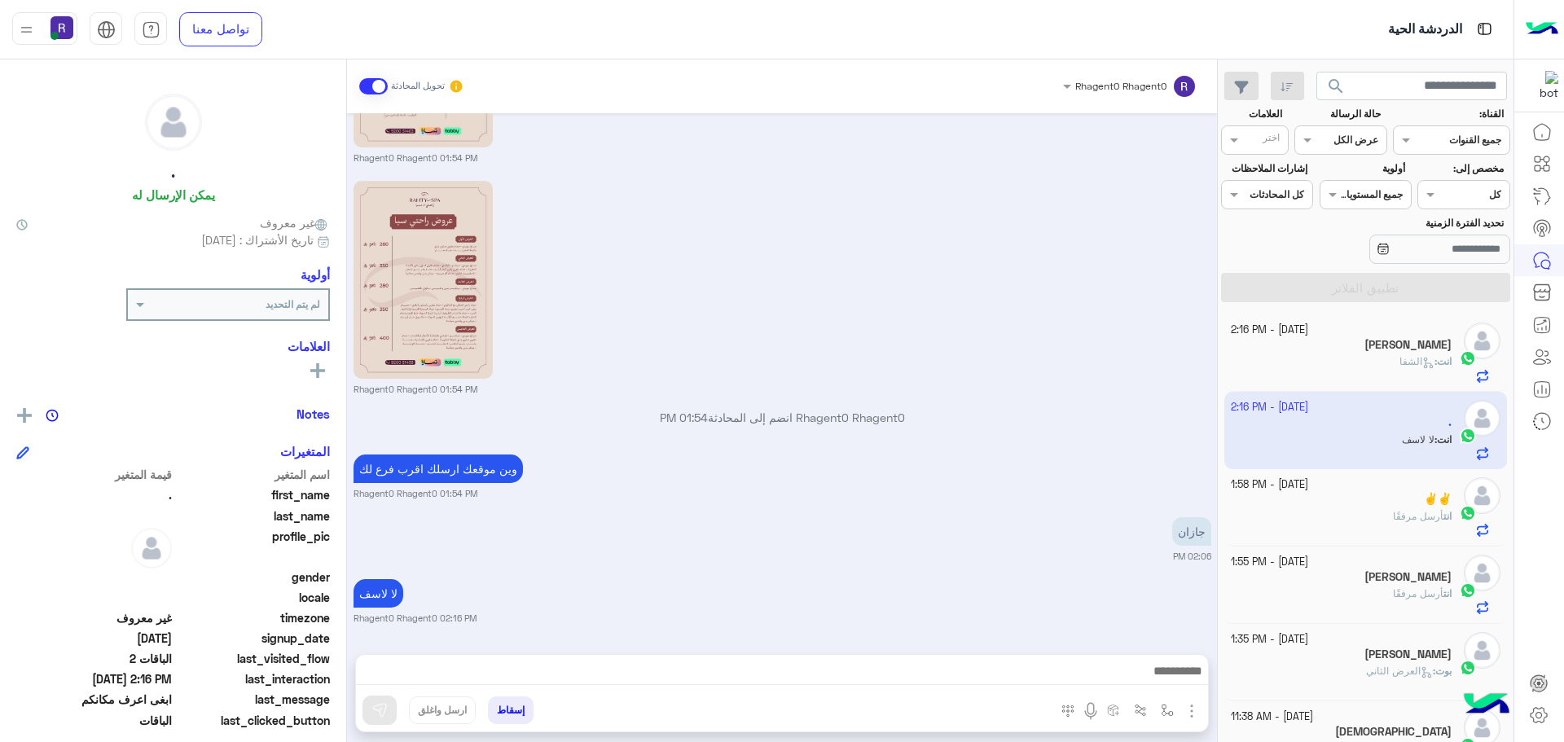
click at [1270, 349] on div "Mustafa Fawaz" at bounding box center [1342, 346] width 222 height 17
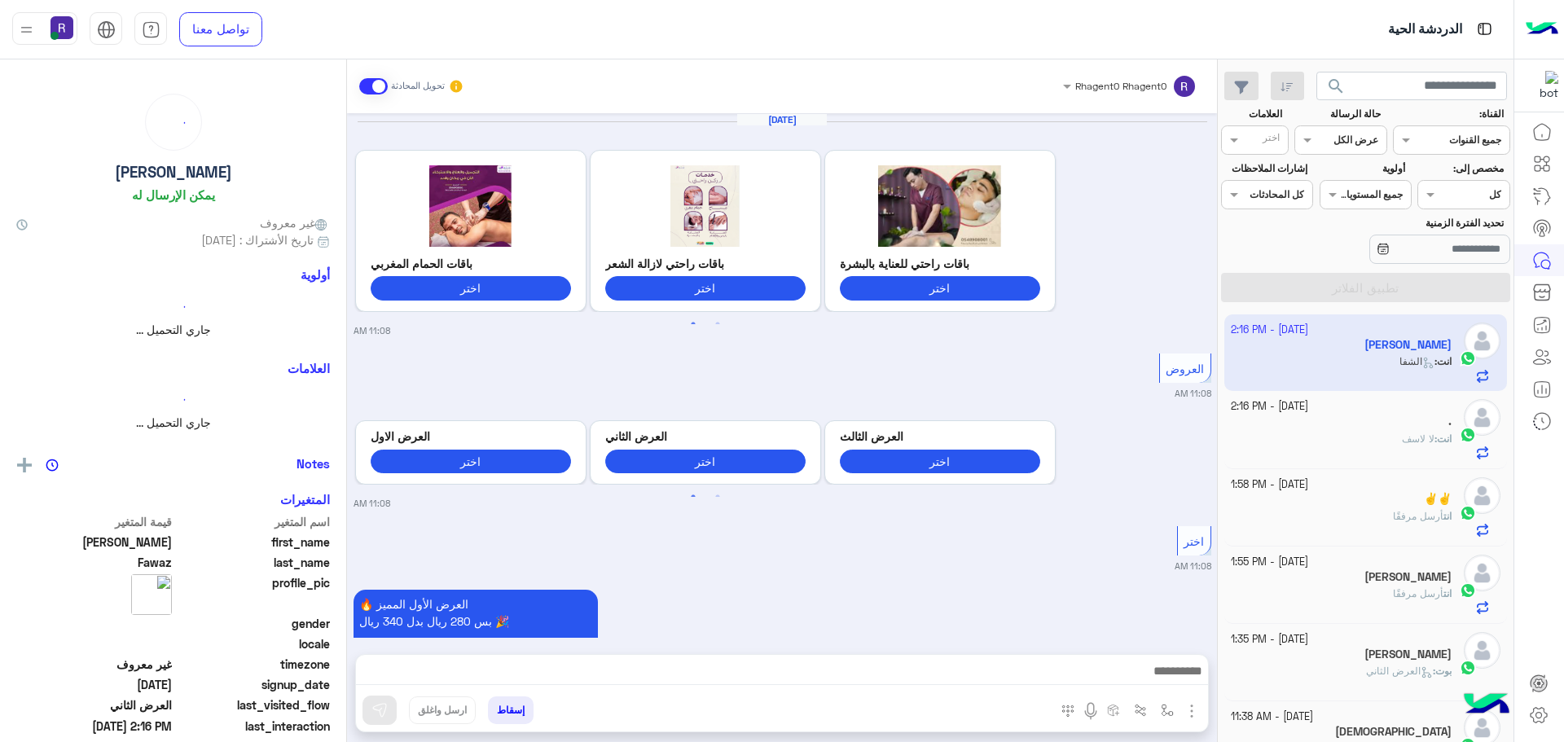
scroll to position [2851, 0]
